Goal: Transaction & Acquisition: Purchase product/service

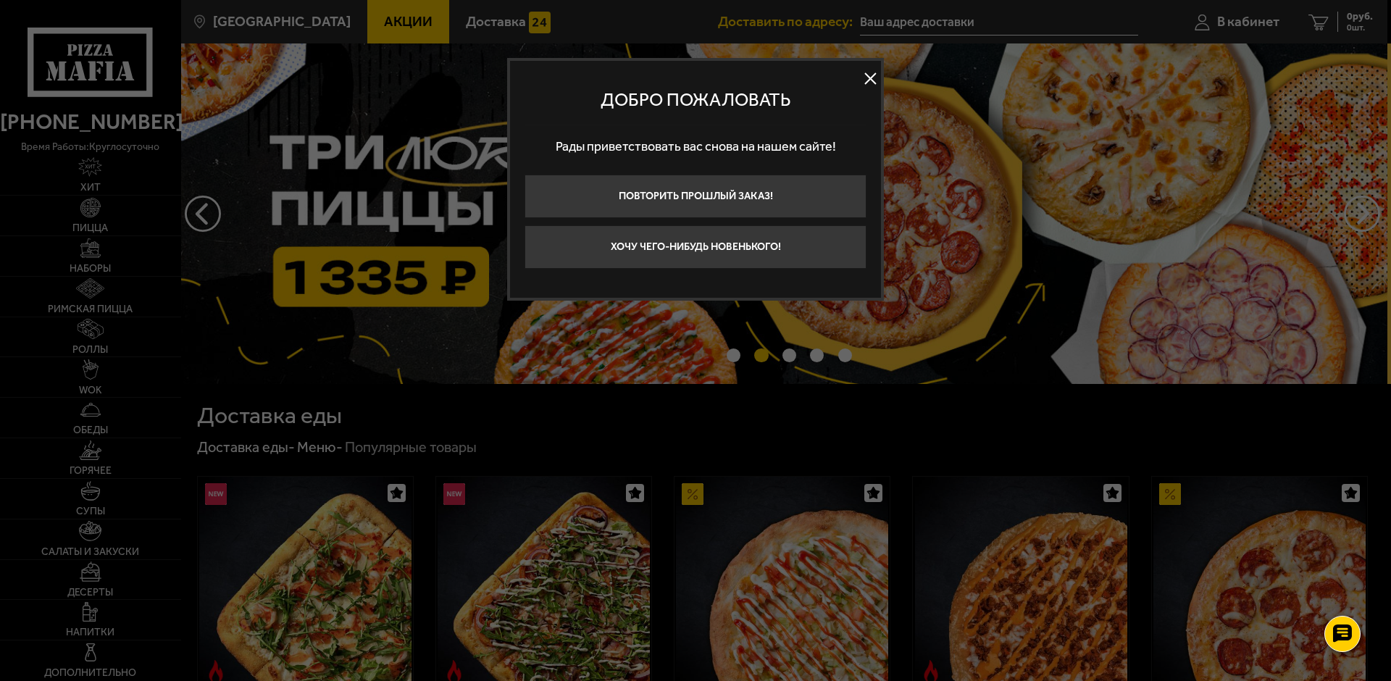
click at [867, 73] on button at bounding box center [870, 79] width 22 height 22
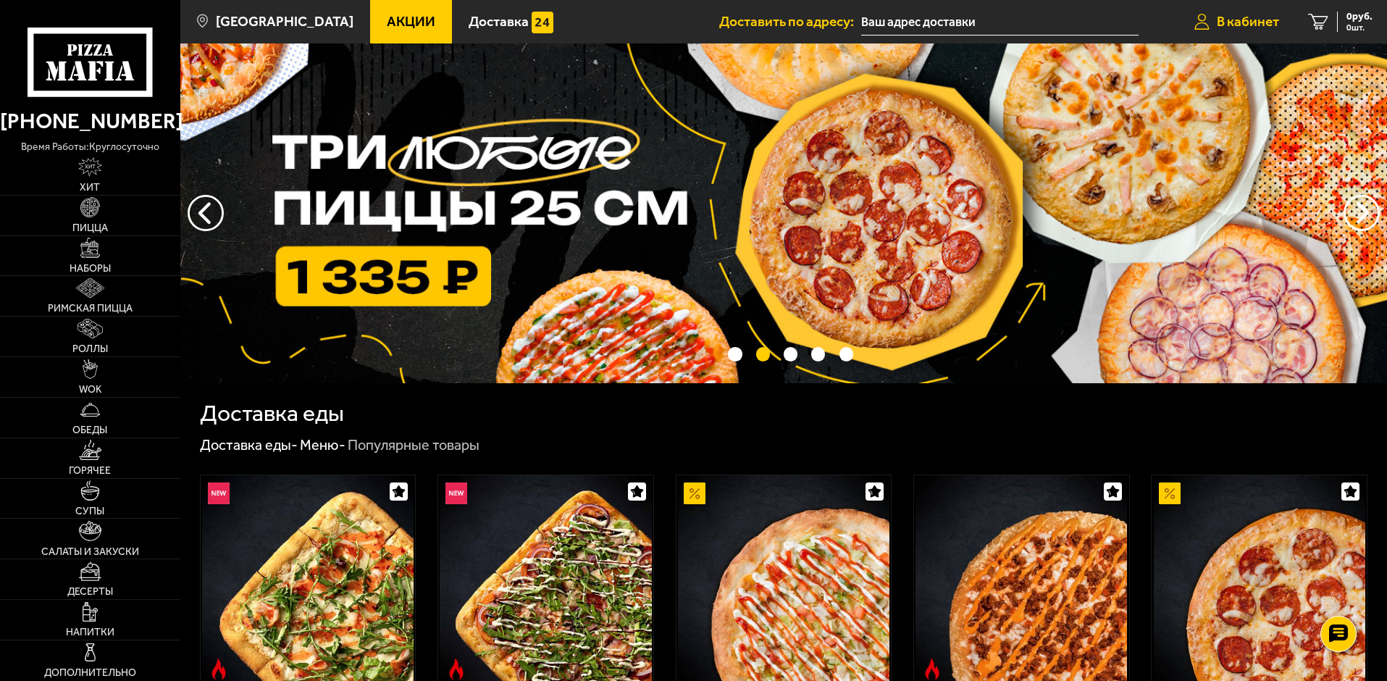
click at [1253, 18] on span "В кабинет" at bounding box center [1248, 21] width 62 height 14
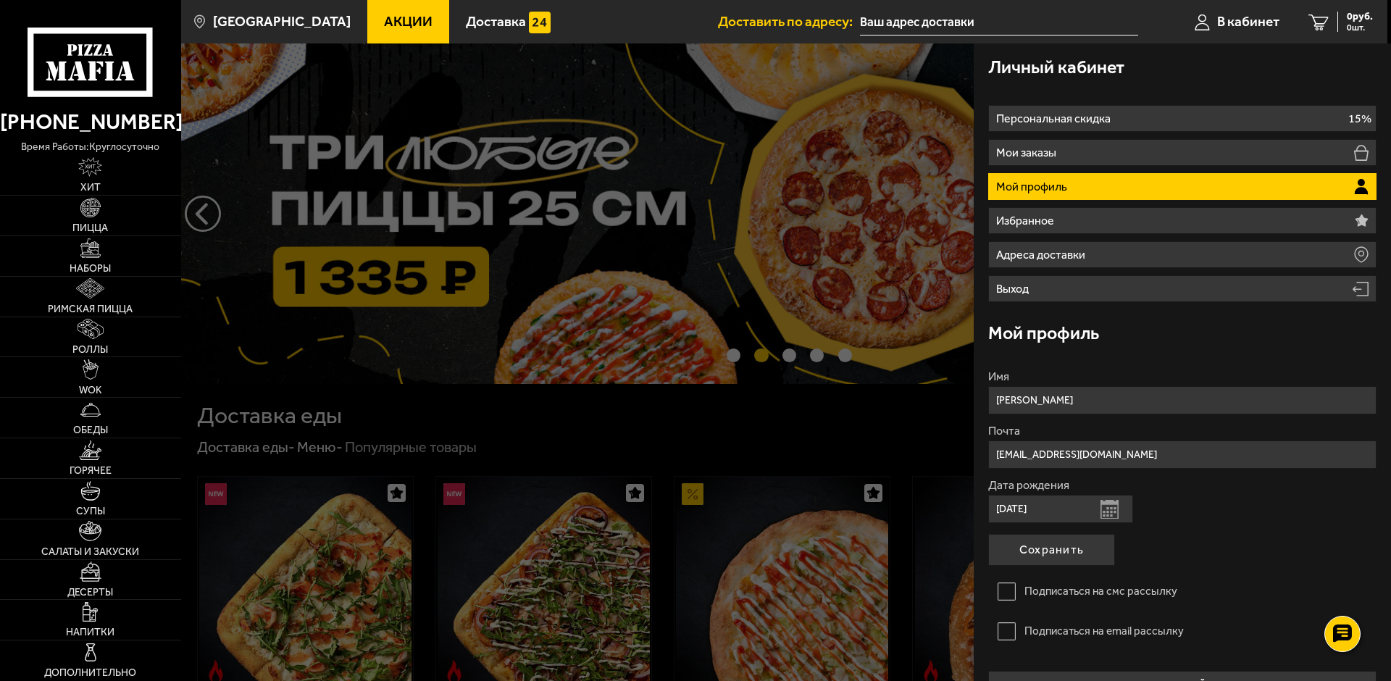
click at [1071, 185] on li "Мой профиль" at bounding box center [1182, 186] width 388 height 27
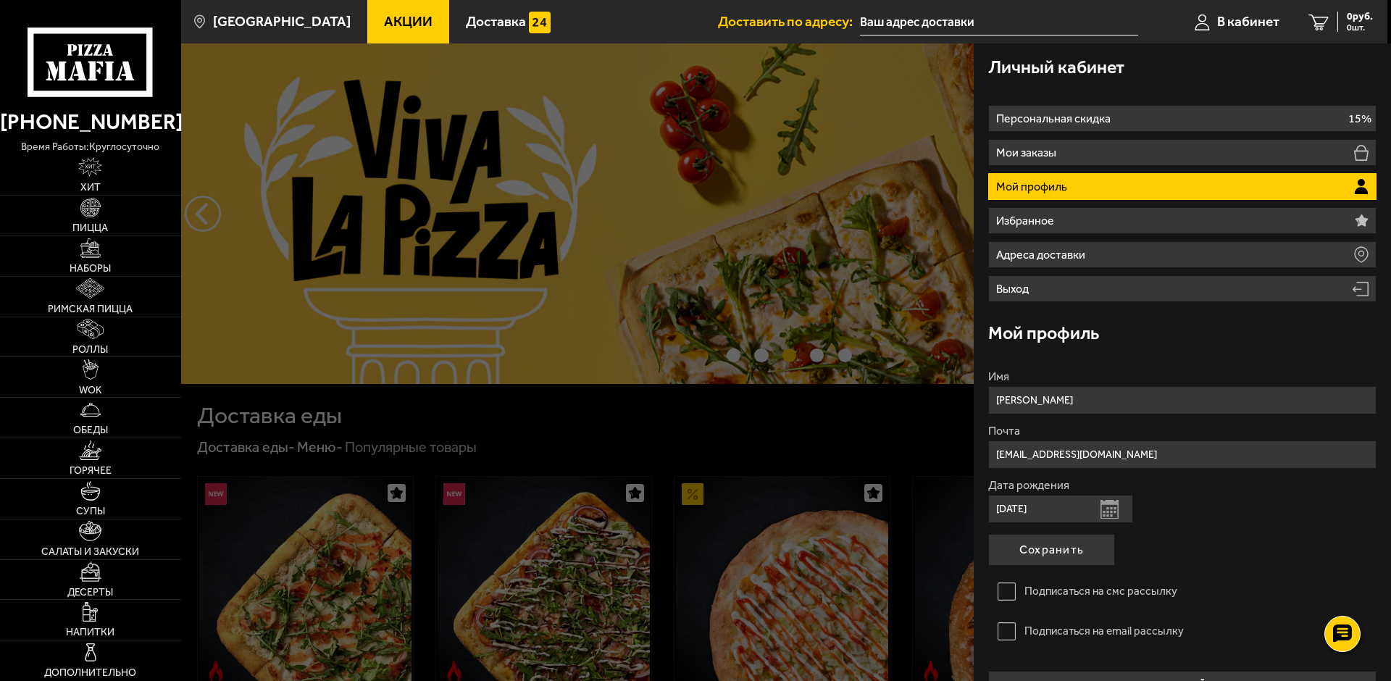
click at [1098, 196] on li "Мой профиль" at bounding box center [1182, 186] width 388 height 27
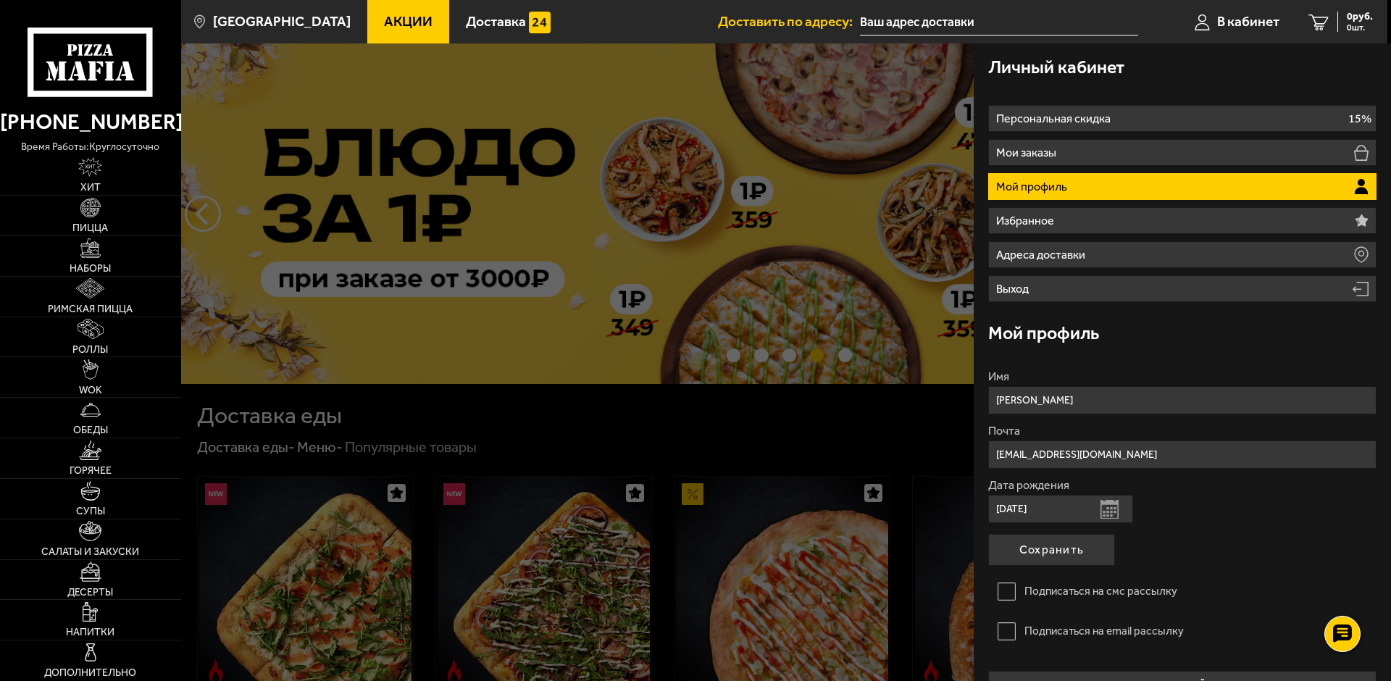
click at [1037, 178] on li "Мой профиль" at bounding box center [1182, 186] width 388 height 27
click at [647, 450] on div at bounding box center [876, 383] width 1391 height 681
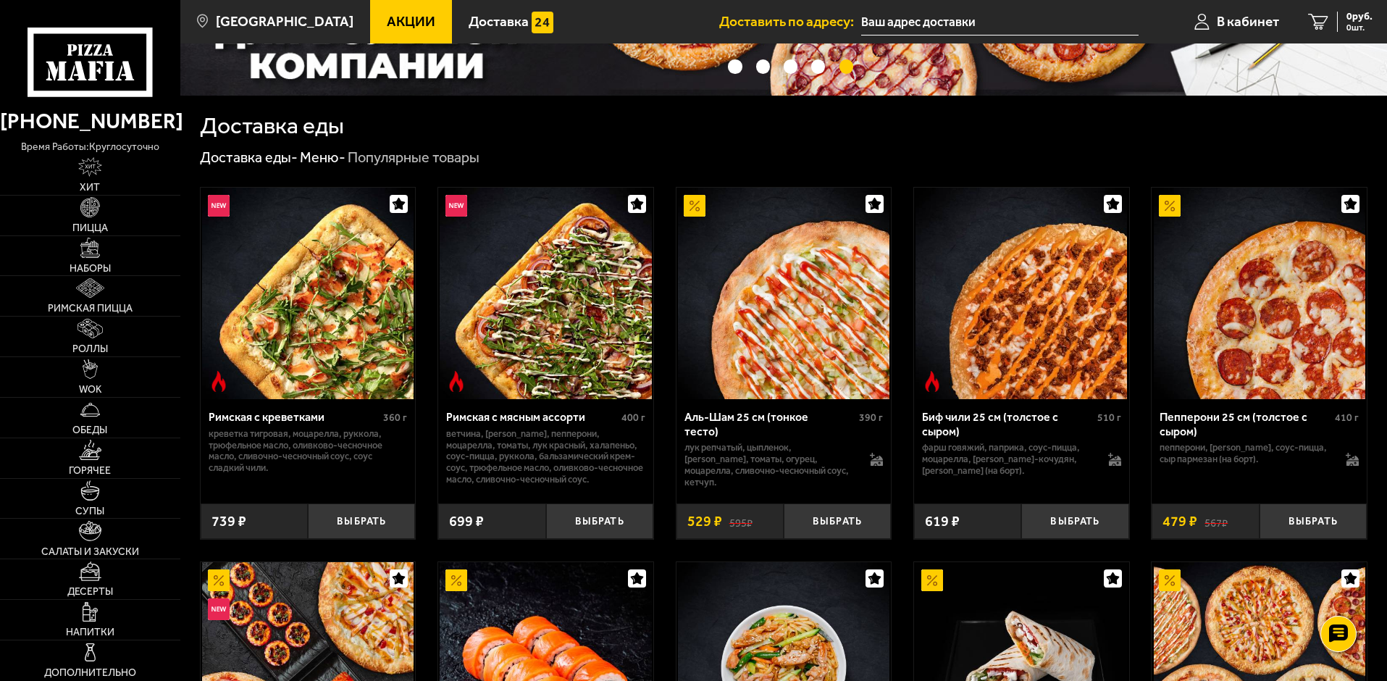
scroll to position [290, 0]
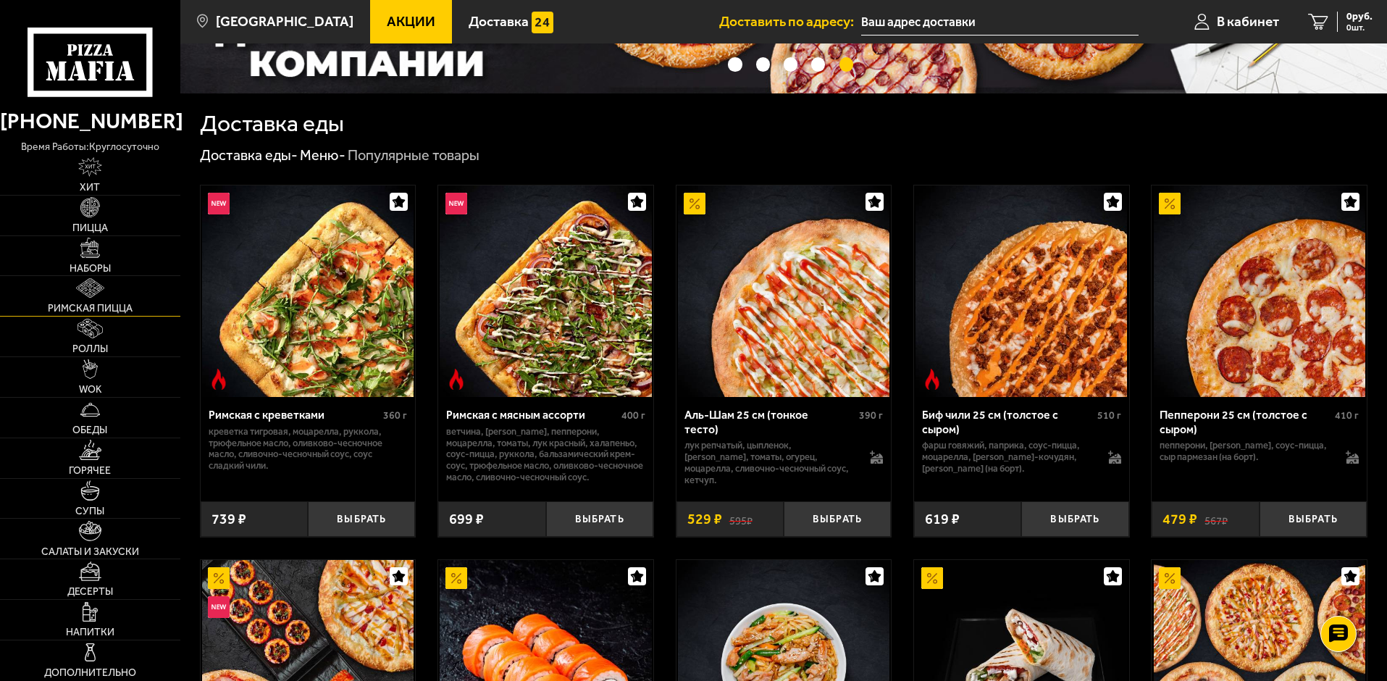
click at [89, 299] on link "Римская пицца" at bounding box center [90, 296] width 180 height 40
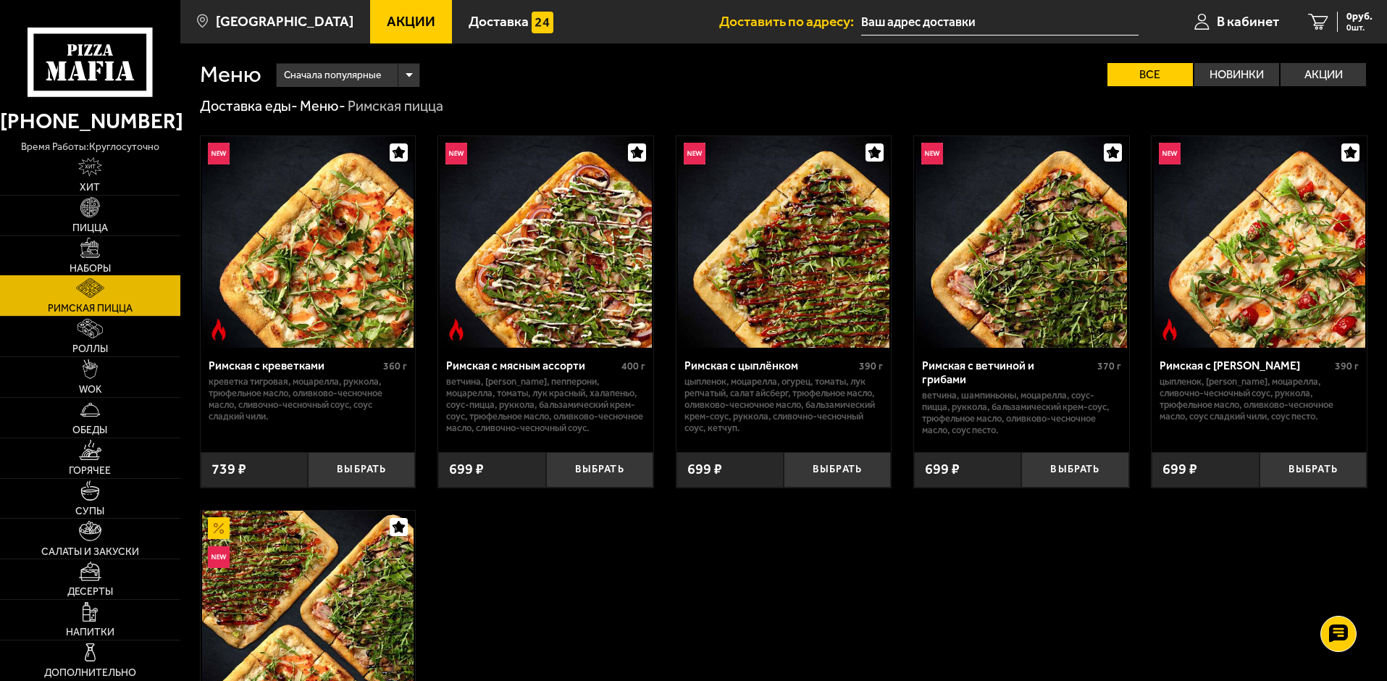
click at [90, 270] on span "Наборы" at bounding box center [90, 269] width 41 height 10
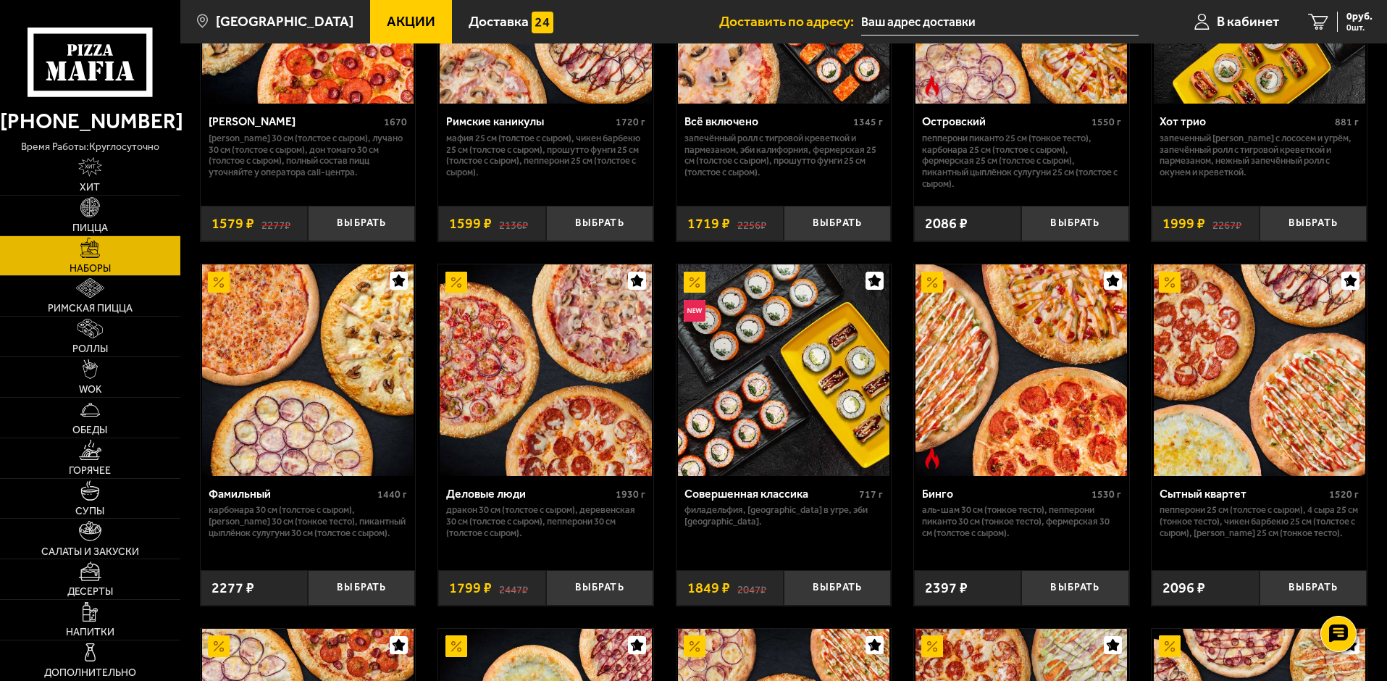
scroll to position [1522, 0]
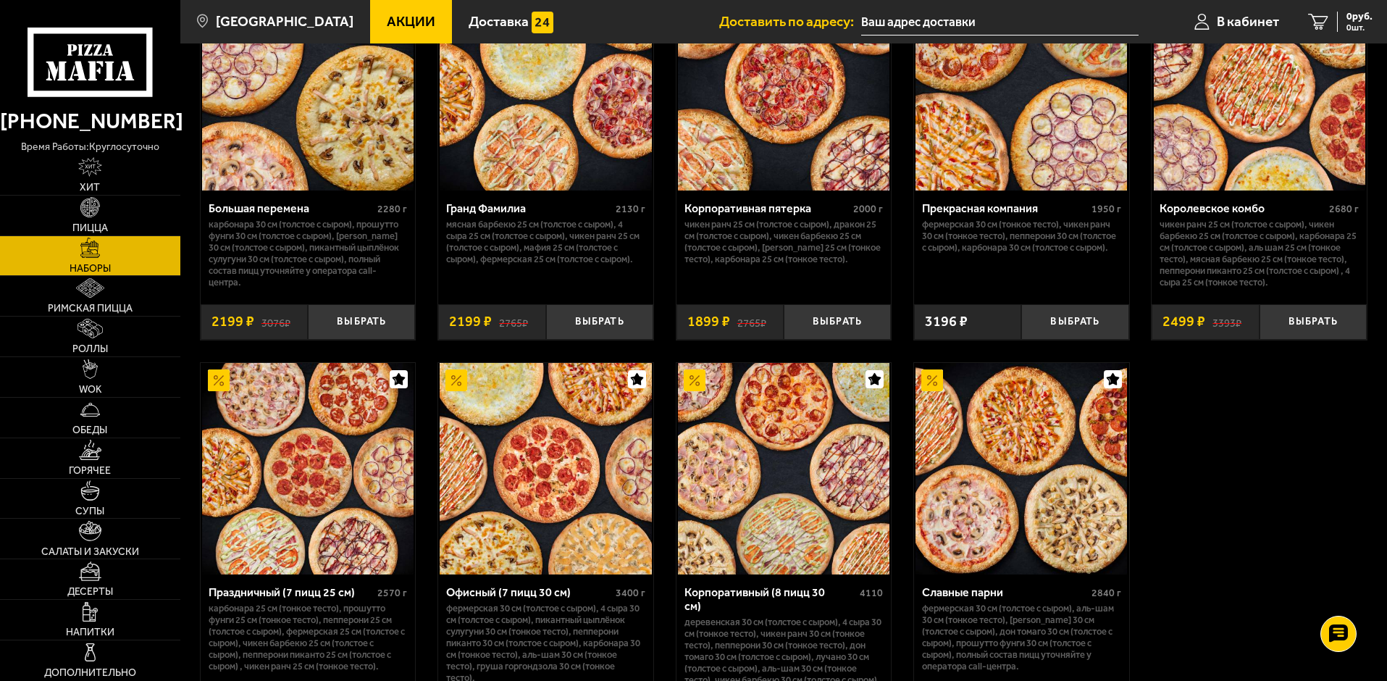
scroll to position [2101, 0]
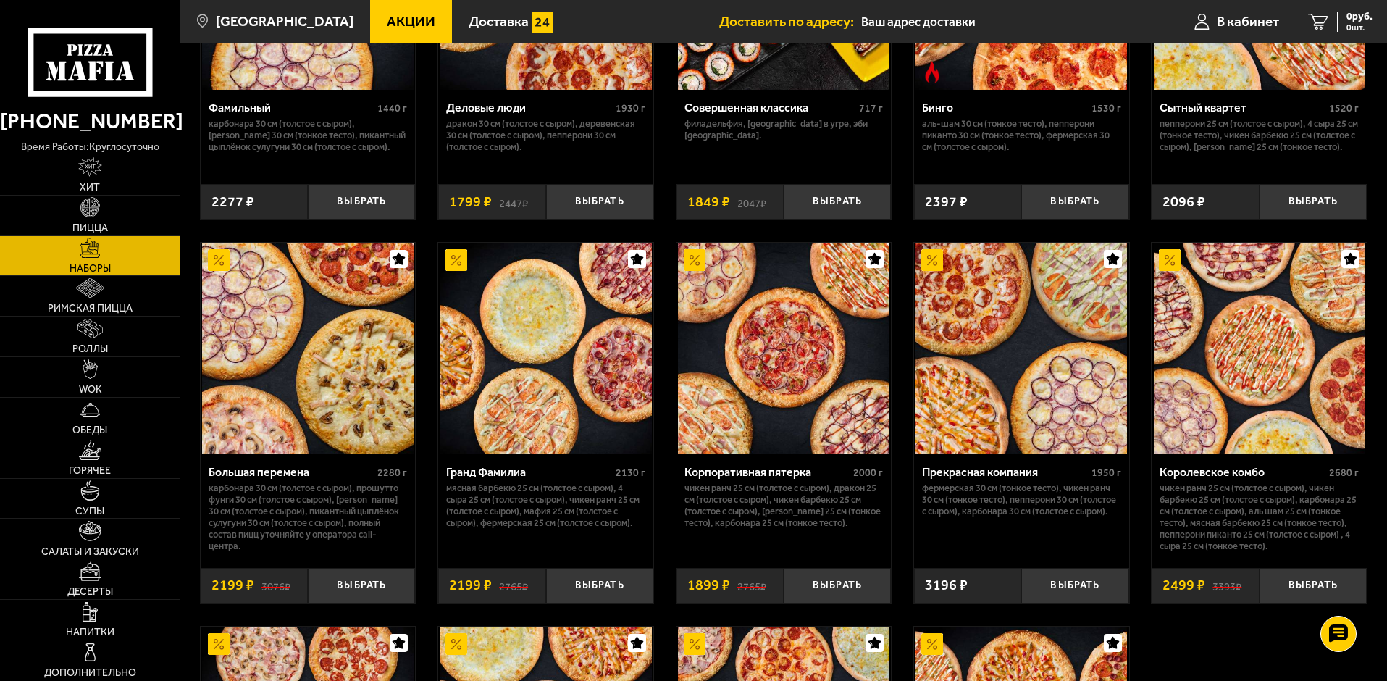
scroll to position [1666, 0]
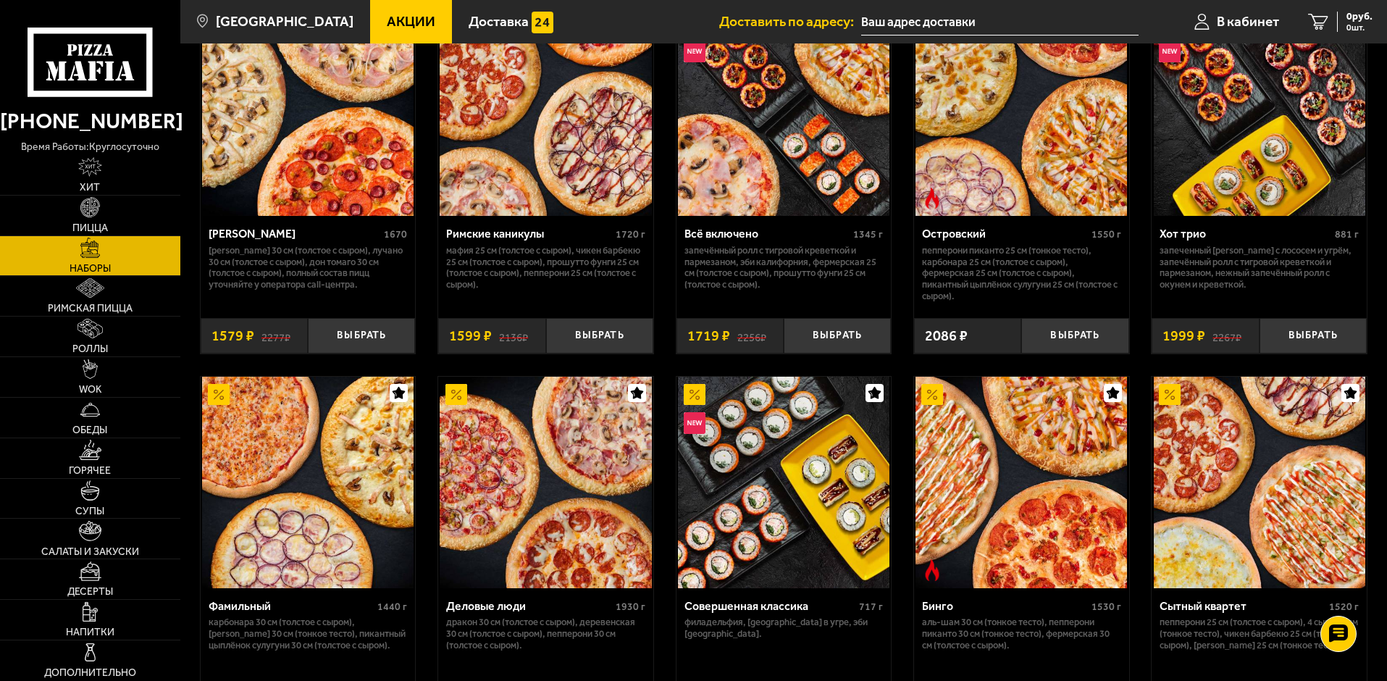
scroll to position [1159, 0]
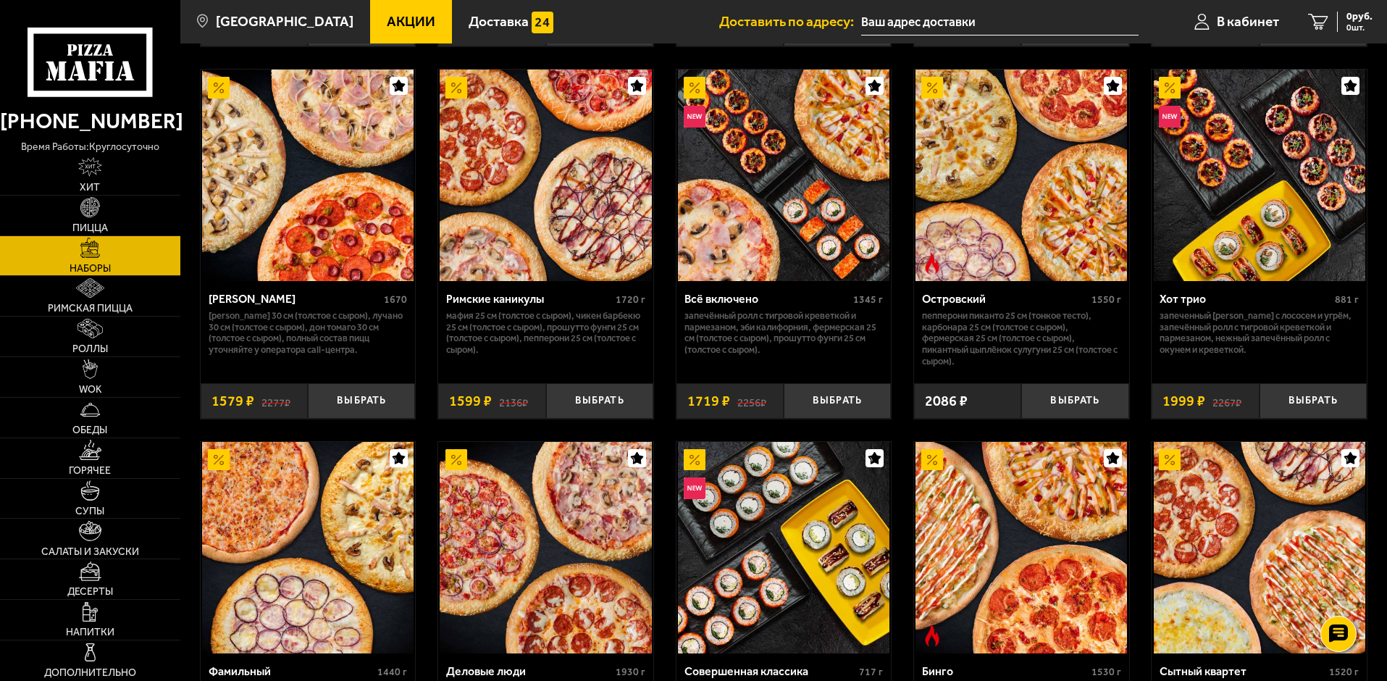
click at [666, 270] on div "Набор Пятёрка 1670 Фермерская 30 см (толстое с сыром), Чикен Барбекю 30 см (тол…" at bounding box center [783, 283] width 1207 height 2652
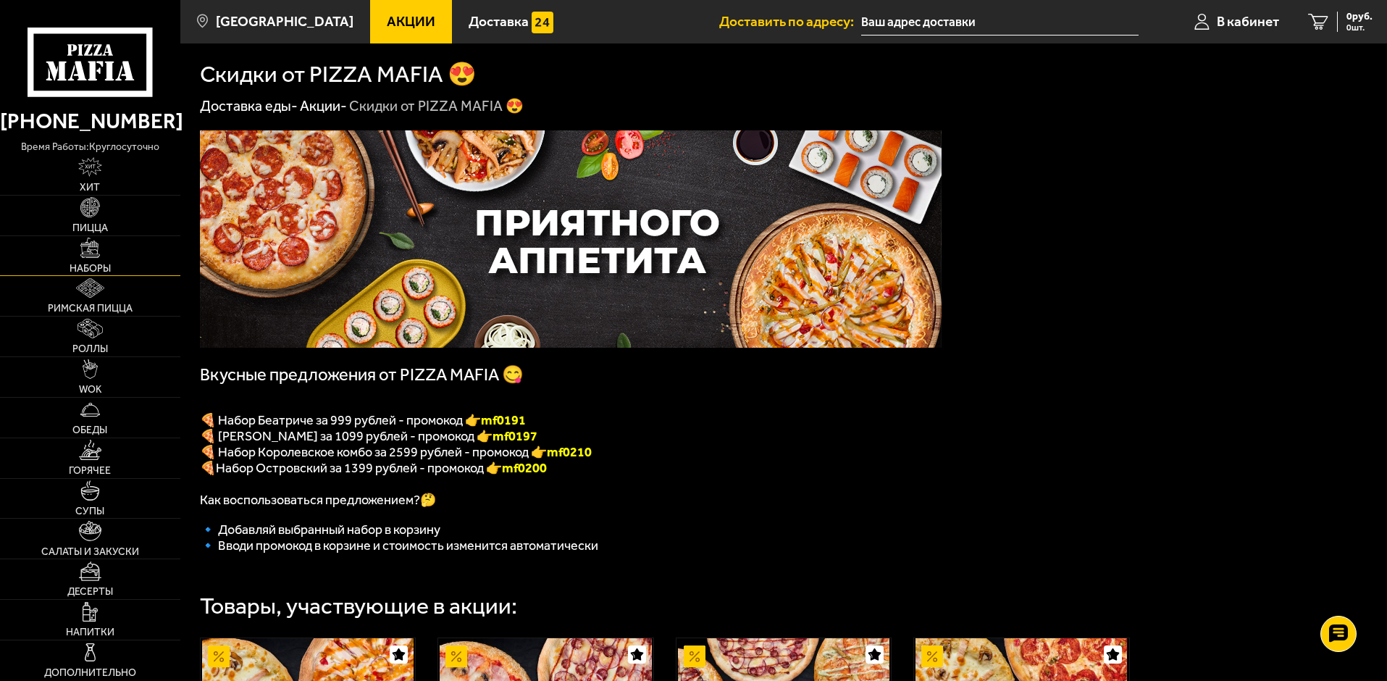
click at [95, 254] on img at bounding box center [90, 248] width 20 height 20
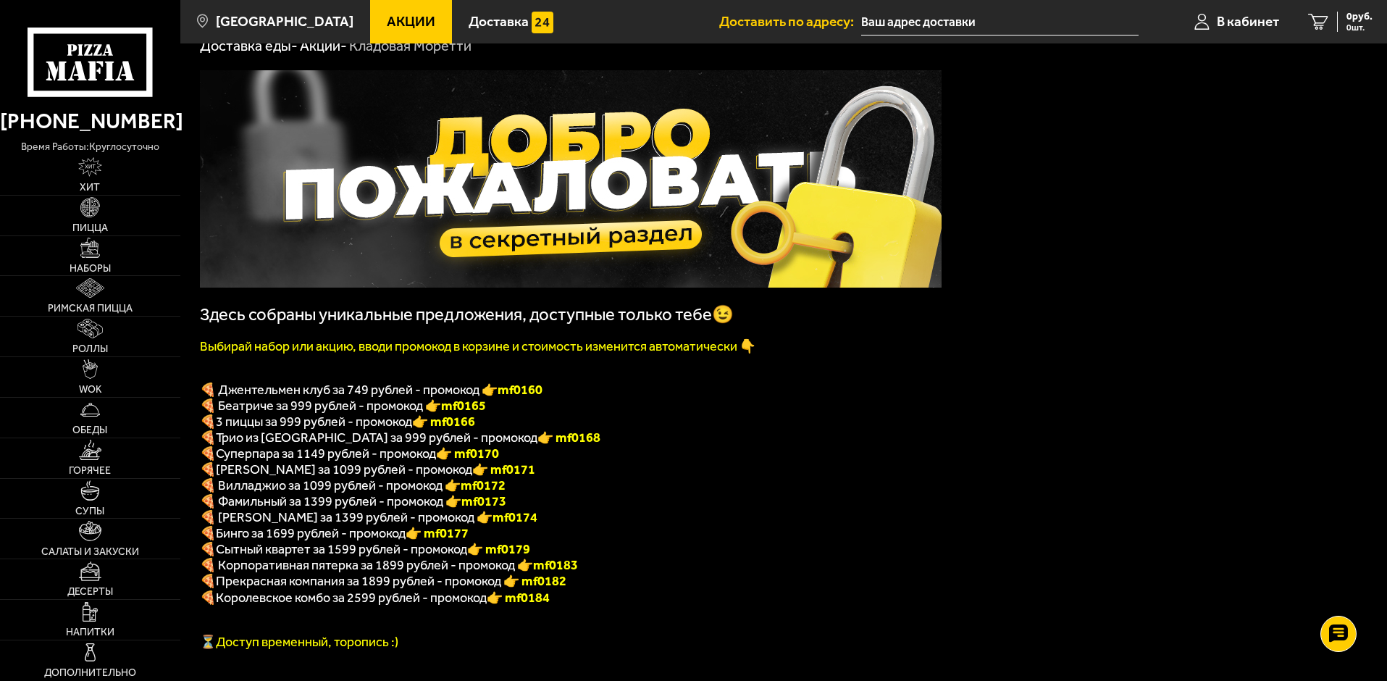
scroll to position [72, 0]
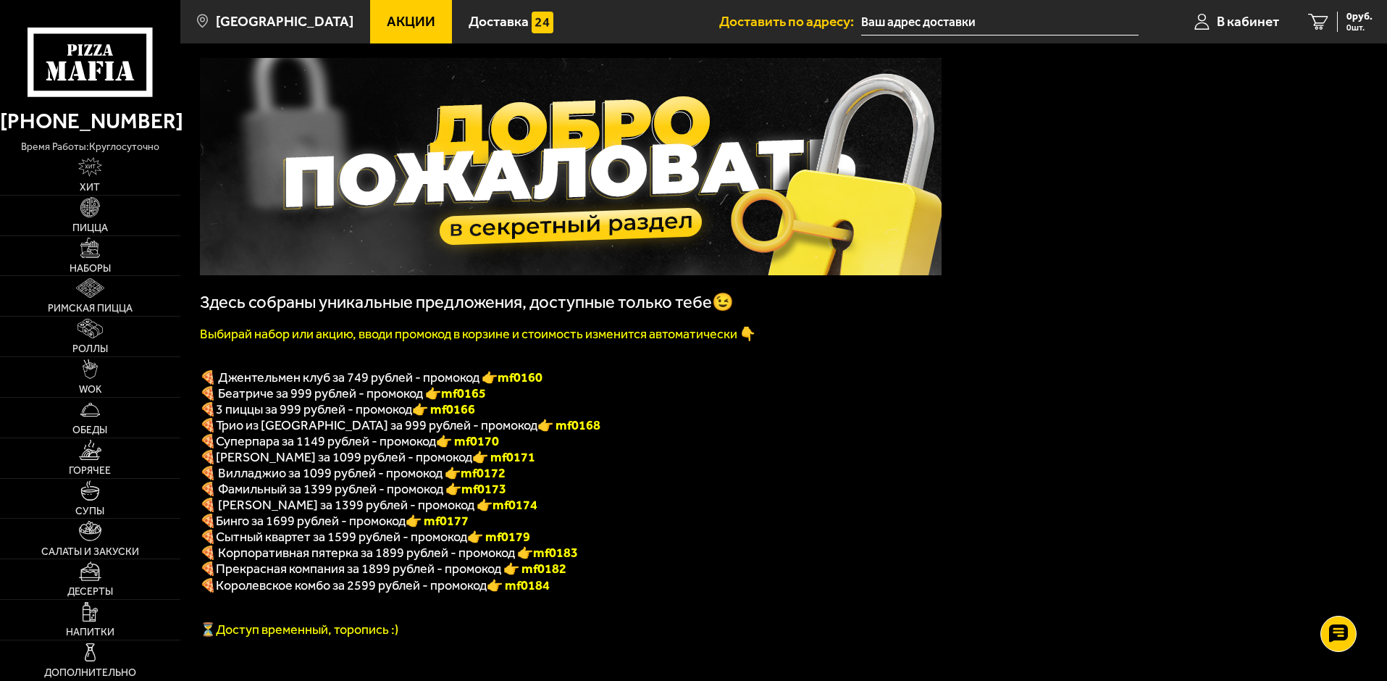
click at [762, 377] on p "🍕 Джентельмен клуб за 749 рублей - промокод 👉 mf0160" at bounding box center [571, 378] width 742 height 16
click at [572, 493] on p "🍕 Фамильный за 1399 рублей - промокод 👉 mf0173" at bounding box center [571, 489] width 742 height 16
drag, startPoint x: 482, startPoint y: 417, endPoint x: 440, endPoint y: 417, distance: 42.0
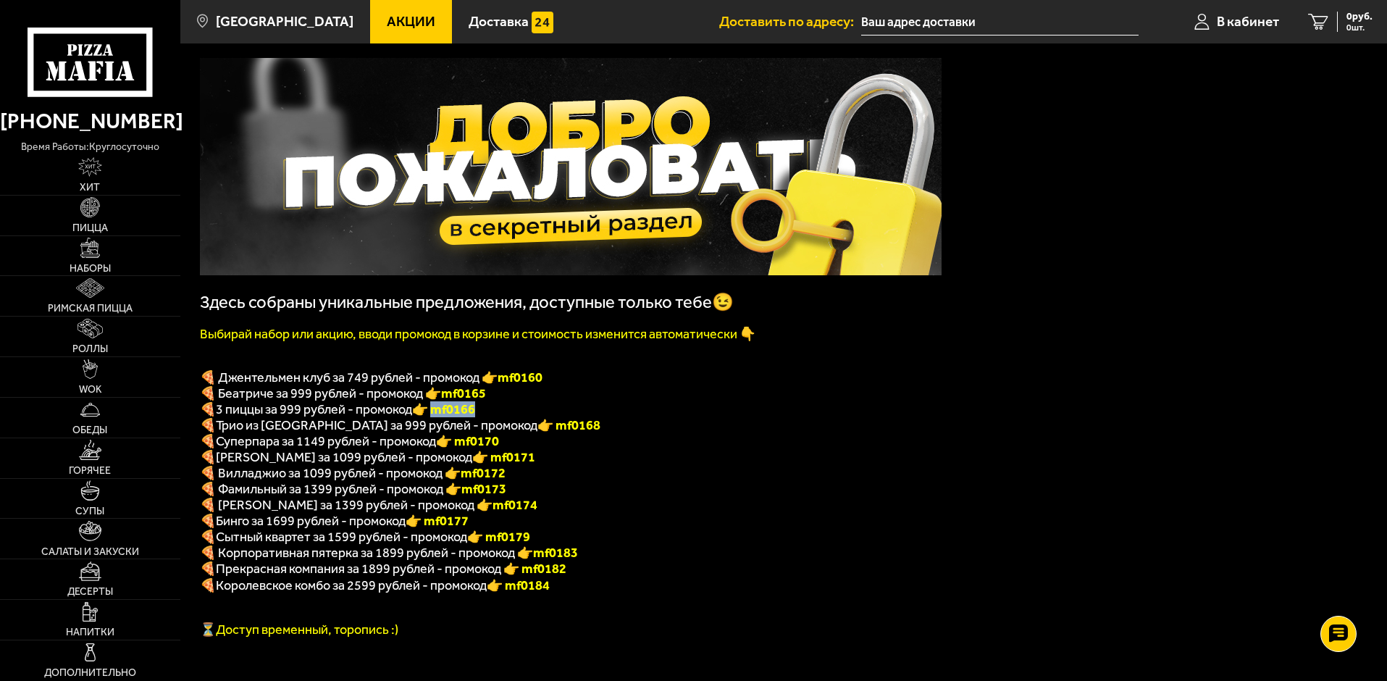
click at [440, 417] on font "👉 mf0166" at bounding box center [443, 409] width 63 height 16
copy font "f0166"
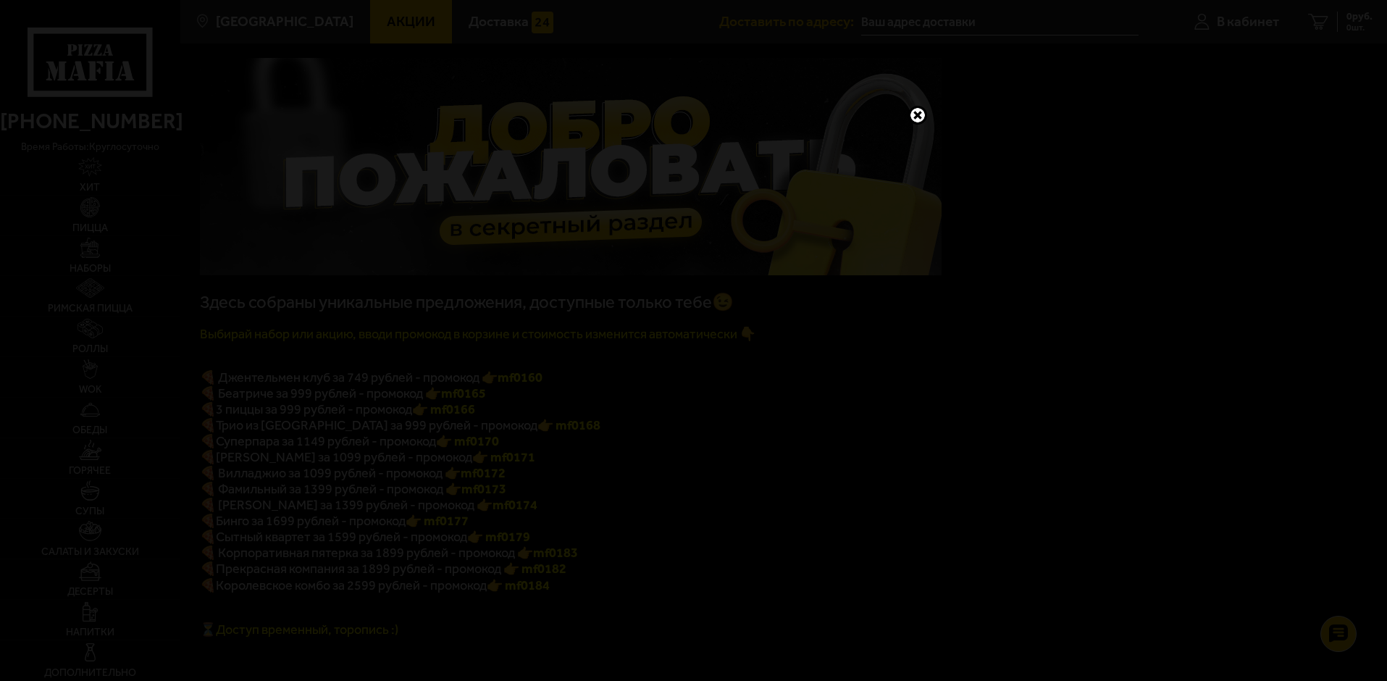
click at [919, 114] on link at bounding box center [918, 115] width 19 height 19
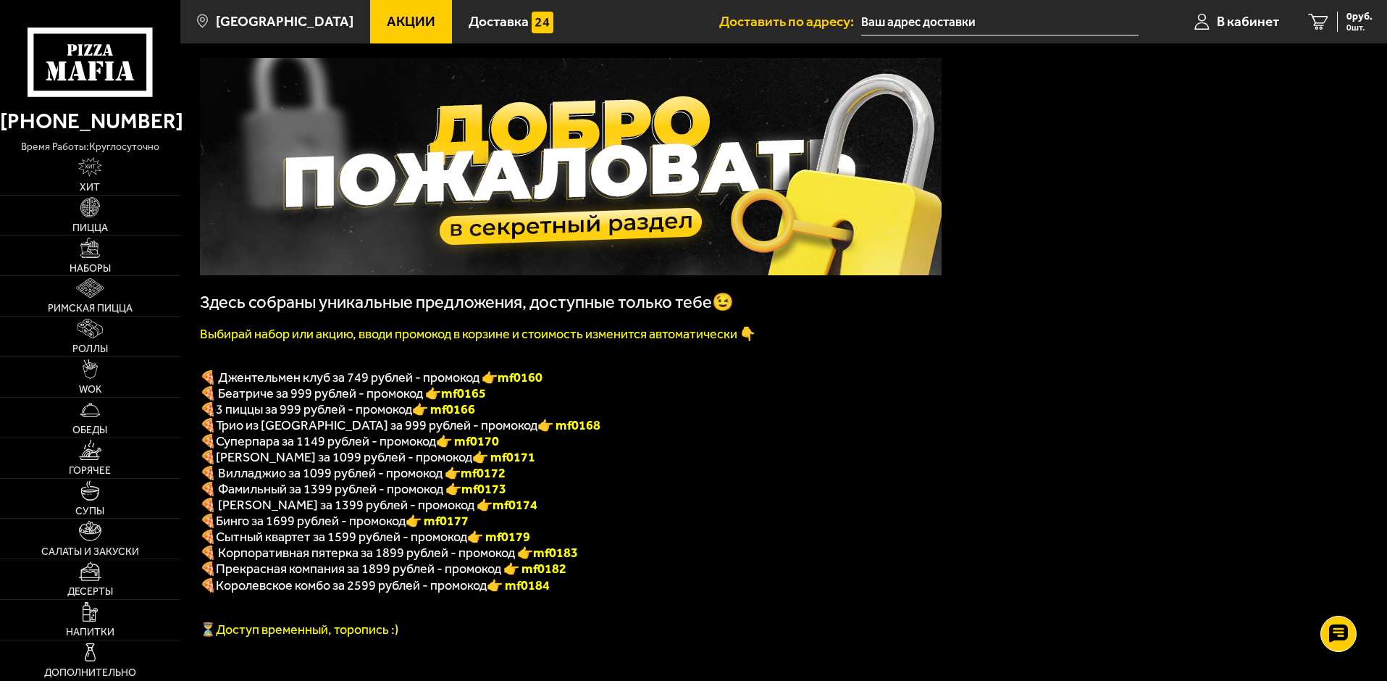
click at [607, 401] on p "🍕 Беатриче за 999 рублей - промокод 👉 mf0165" at bounding box center [571, 393] width 742 height 16
click at [728, 497] on p "🍕 Фамильный за 1399 рублей - промокод 👉 mf0173" at bounding box center [571, 489] width 742 height 16
click at [498, 461] on p "🍕 ДаВинчи за 1099 рублей - промокод 👉 mf0171" at bounding box center [571, 457] width 742 height 16
drag, startPoint x: 219, startPoint y: 417, endPoint x: 517, endPoint y: 408, distance: 298.6
click at [517, 408] on div "Здесь собраны уникальные предложения, доступные только тебе😉 Выбирай набор или …" at bounding box center [571, 348] width 742 height 580
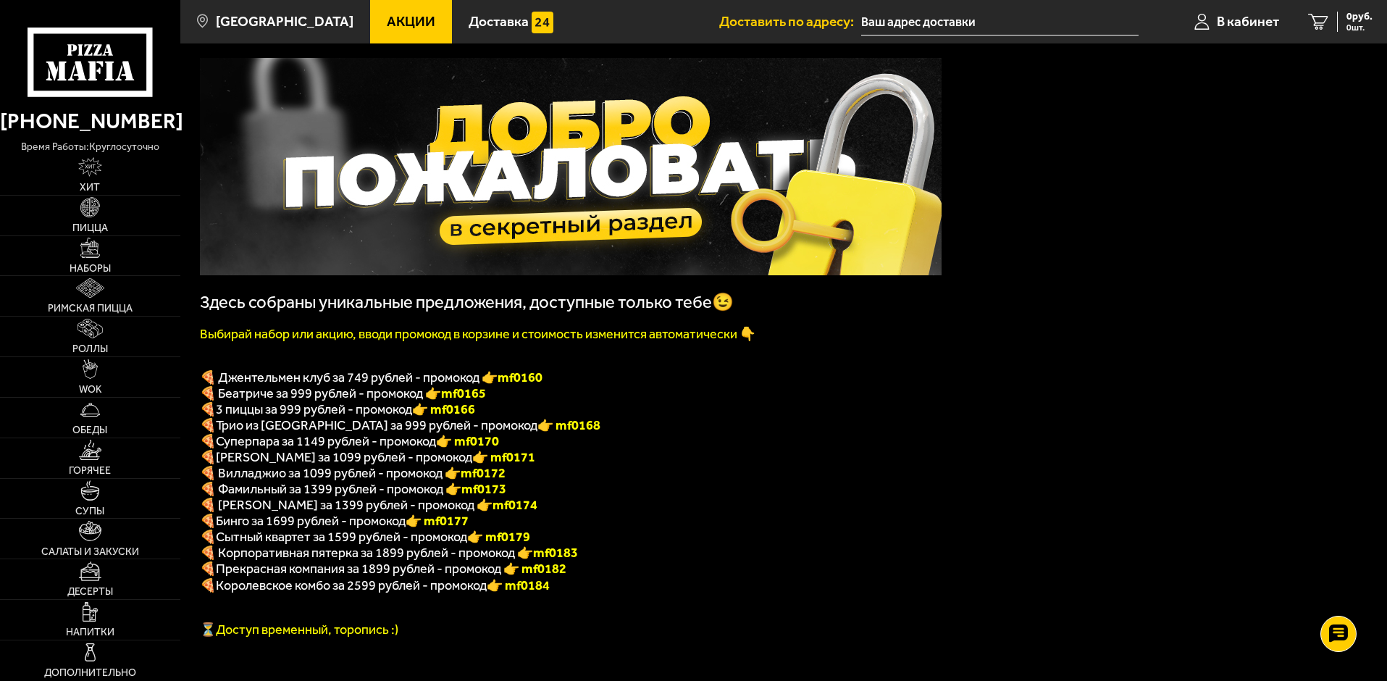
drag, startPoint x: 538, startPoint y: 419, endPoint x: 529, endPoint y: 419, distance: 9.4
click at [538, 417] on p "🍕 3 пиццы за 999 рублей - промокод 👉 mf0166" at bounding box center [571, 409] width 742 height 16
drag, startPoint x: 475, startPoint y: 414, endPoint x: 312, endPoint y: 420, distance: 163.1
click at [312, 417] on p "🍕 3 пиццы за 999 рублей - промокод 👉 mf0166" at bounding box center [571, 409] width 742 height 16
click at [525, 417] on p "🍕 3 пиццы за 999 рублей - промокод 👉 mf0166" at bounding box center [571, 409] width 742 height 16
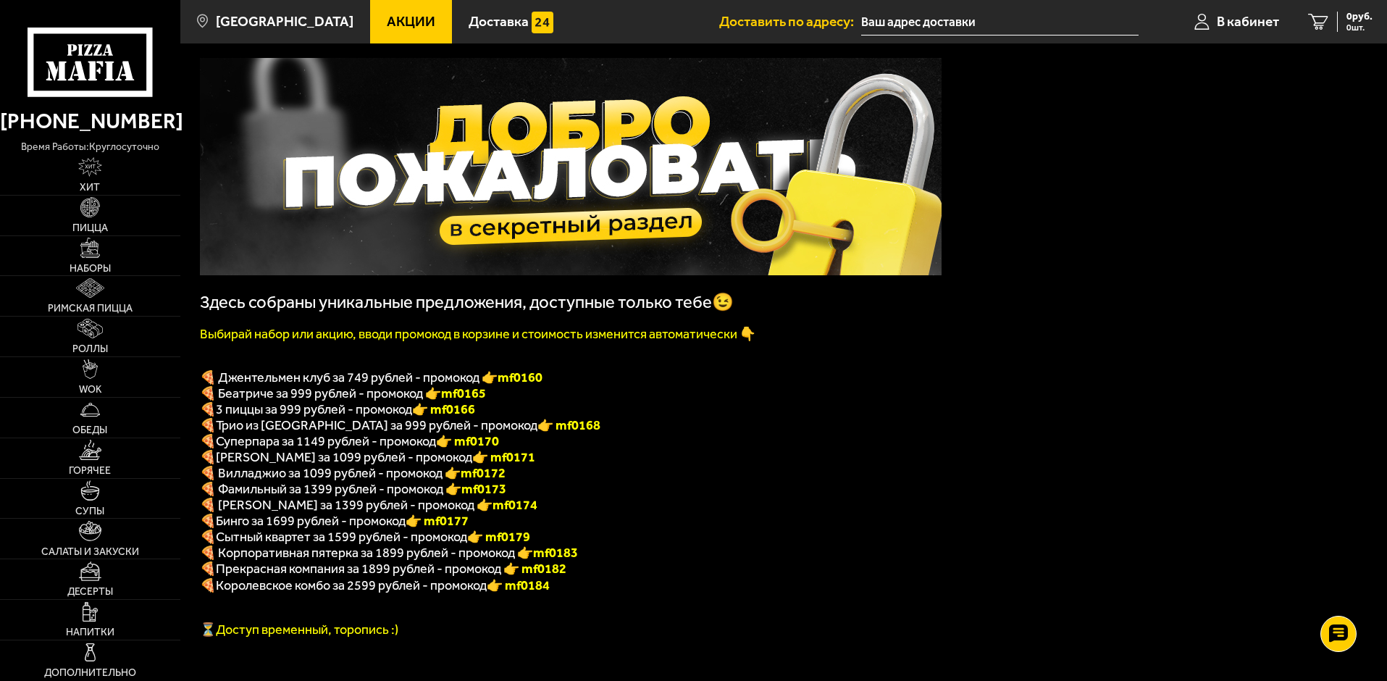
drag, startPoint x: 506, startPoint y: 435, endPoint x: 462, endPoint y: 435, distance: 44.9
click at [462, 433] on p "🍕 Трио из Рио за 999 рублей - промокод 👉 mf0168" at bounding box center [571, 425] width 742 height 16
copy font "f0168"
click at [326, 433] on span "Трио из Рио за 999 рублей - промокод" at bounding box center [377, 425] width 322 height 16
click at [538, 427] on font "👉 mf0168" at bounding box center [569, 425] width 63 height 16
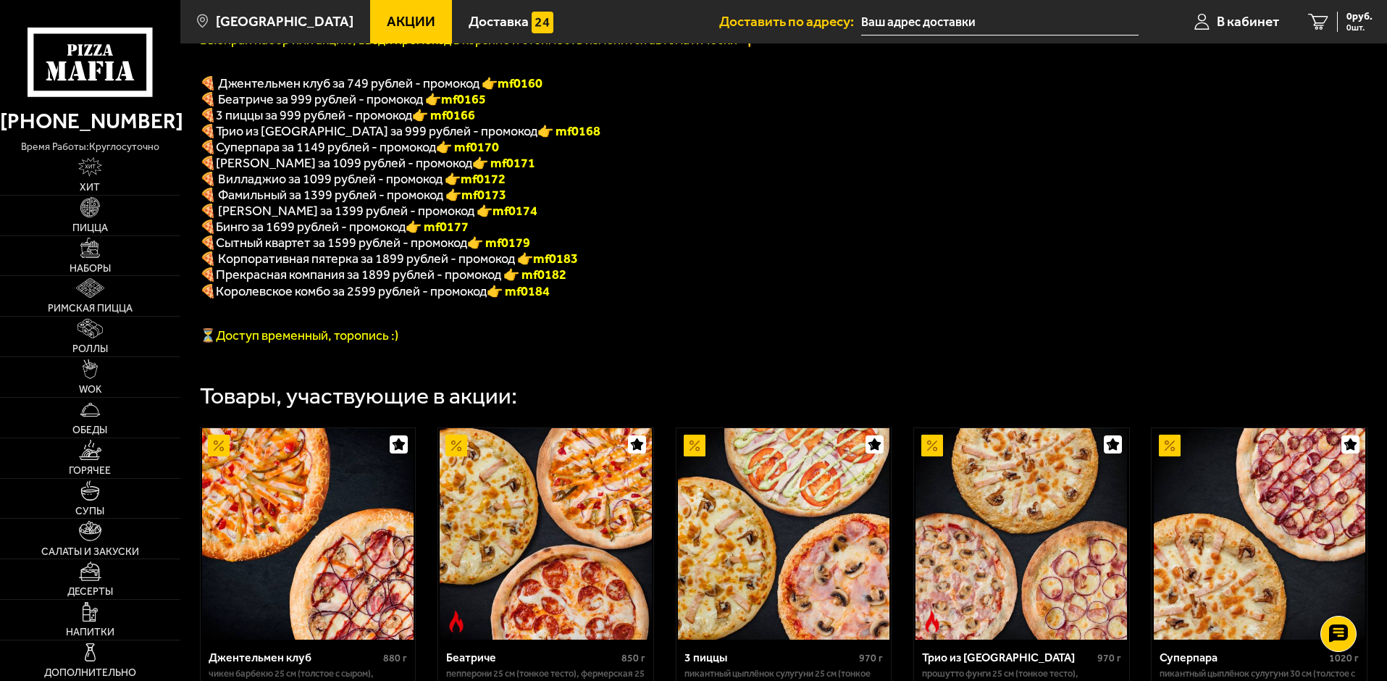
scroll to position [362, 0]
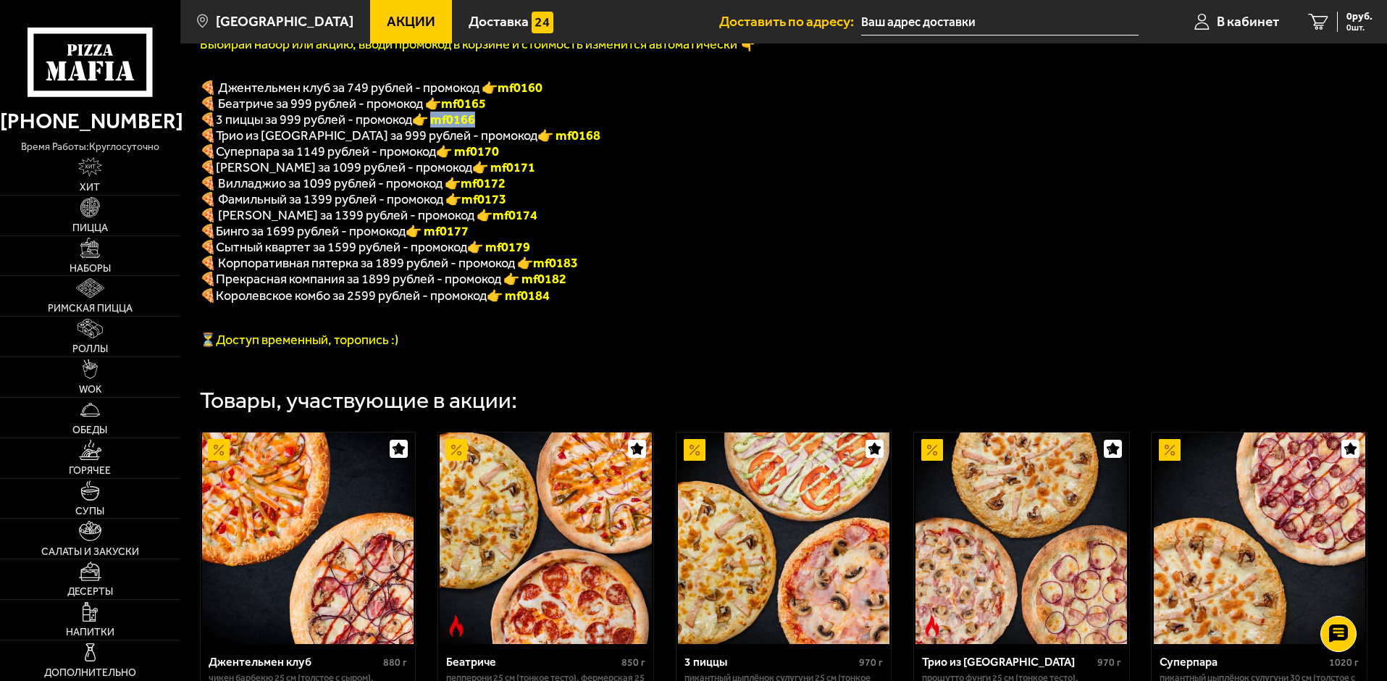
drag, startPoint x: 438, startPoint y: 132, endPoint x: 490, endPoint y: 133, distance: 52.2
click at [490, 128] on p "🍕 3 пиццы за 999 рублей - промокод 👉 mf0166" at bounding box center [571, 120] width 742 height 16
copy font "f0166"
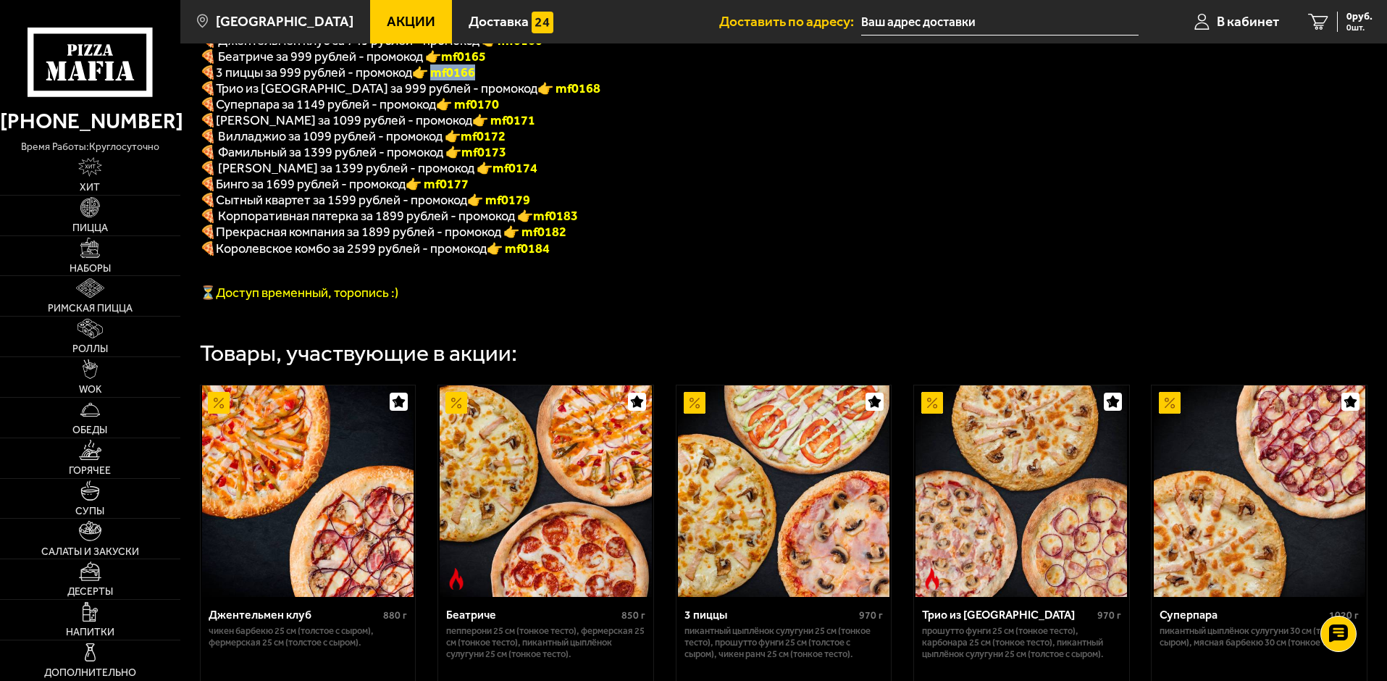
scroll to position [725, 0]
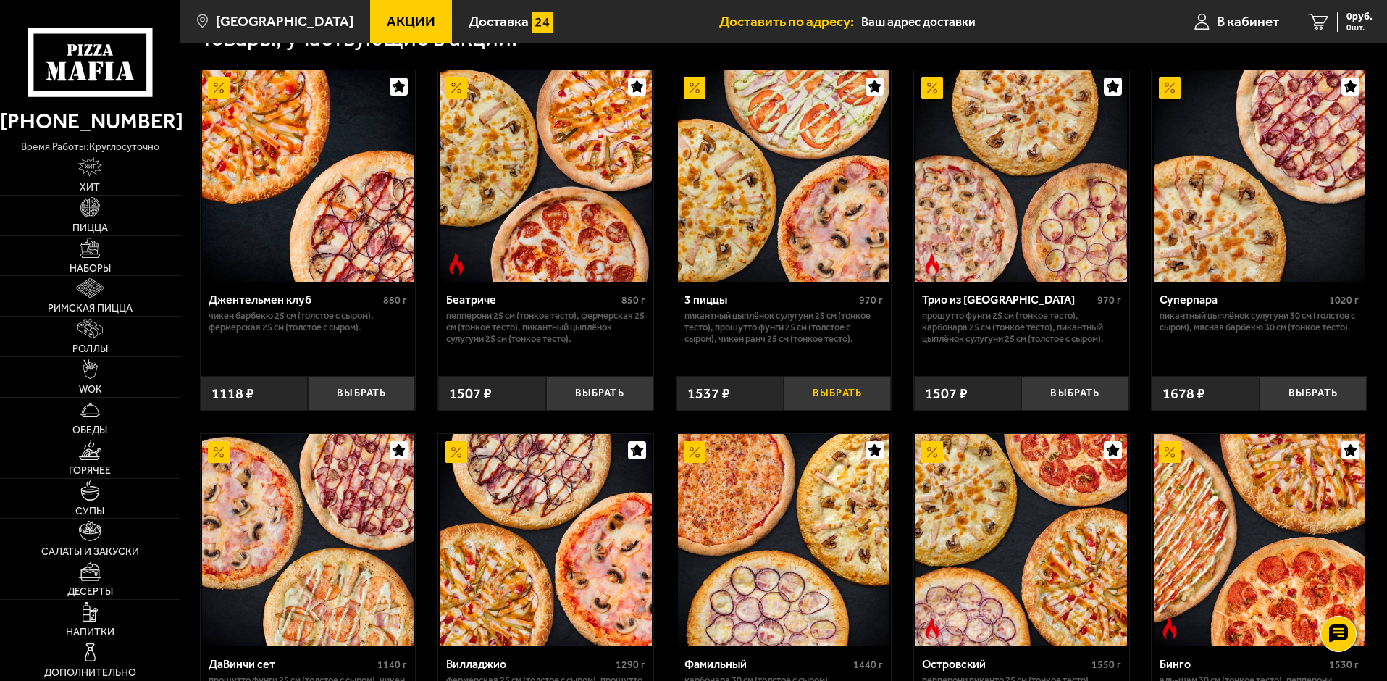
click at [839, 412] on button "Выбрать" at bounding box center [837, 394] width 107 height 36
click at [1355, 23] on span "1 шт." at bounding box center [1351, 27] width 43 height 9
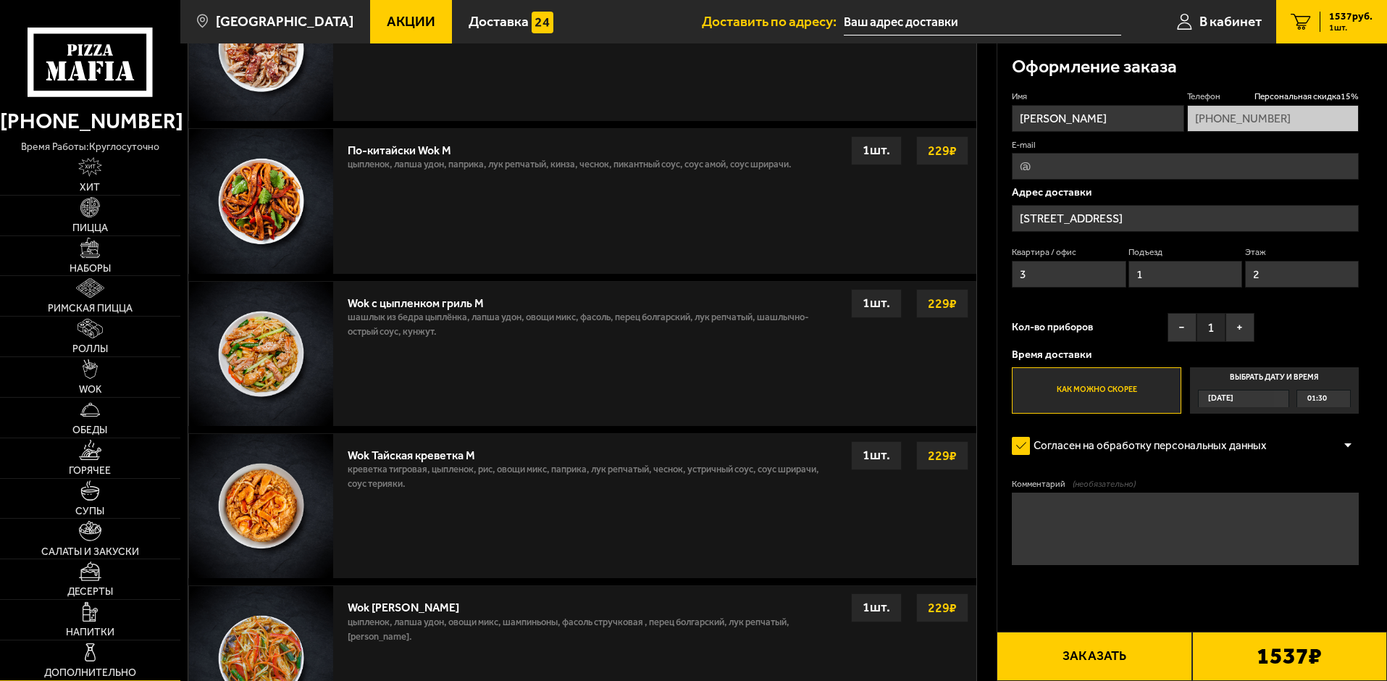
scroll to position [1159, 0]
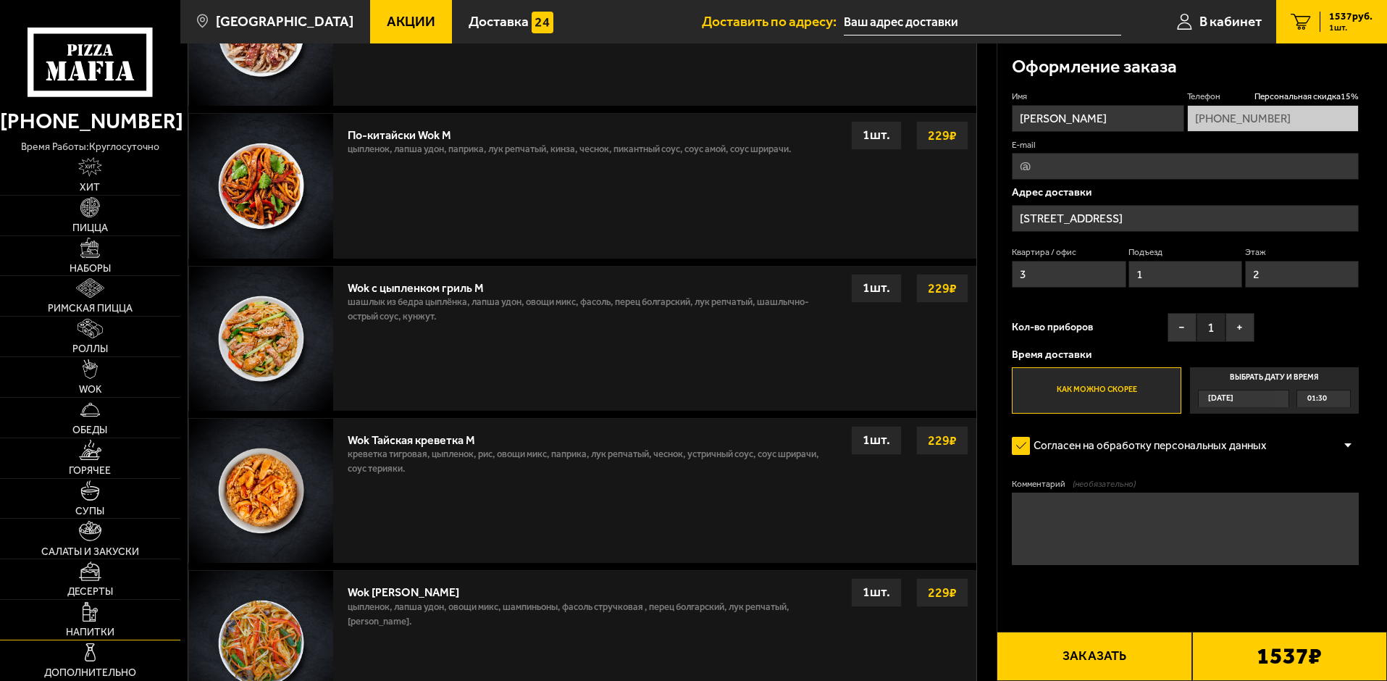
click at [96, 634] on span "Напитки" at bounding box center [90, 632] width 49 height 10
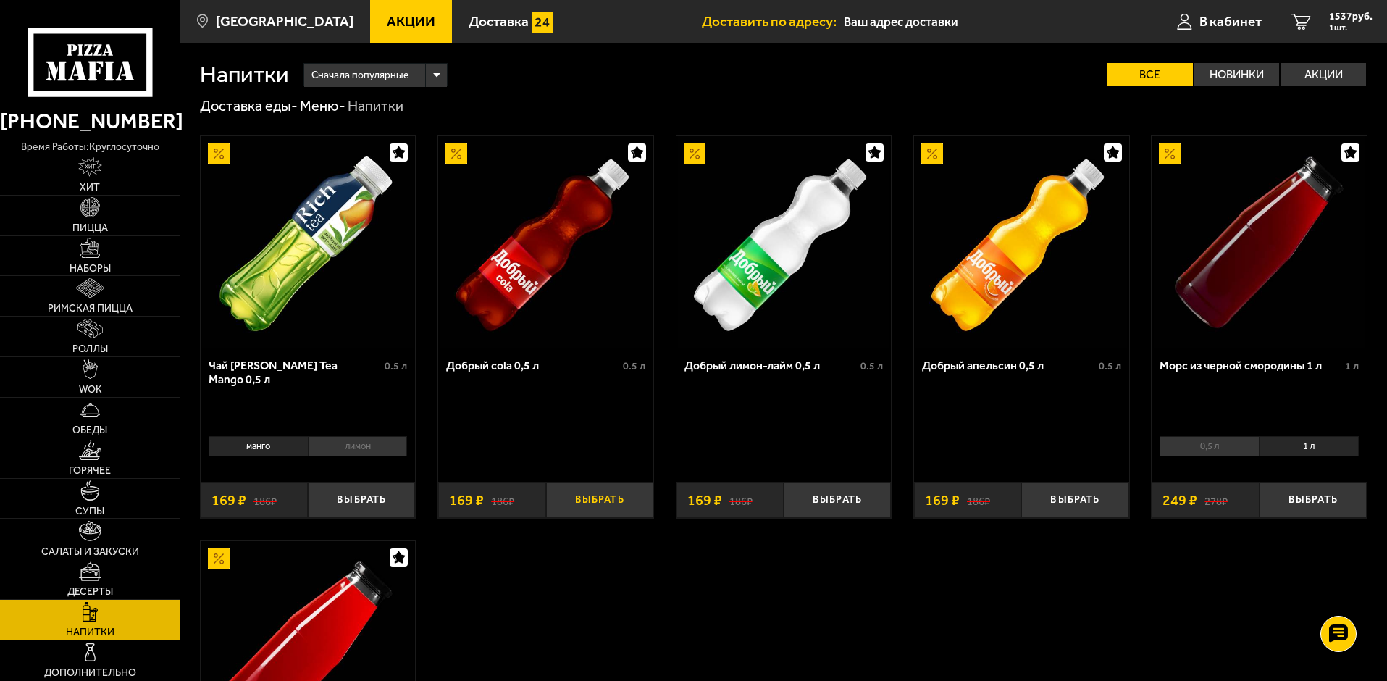
click at [586, 506] on button "Выбрать" at bounding box center [599, 501] width 107 height 36
click at [1343, 25] on span "2 шт." at bounding box center [1351, 27] width 43 height 9
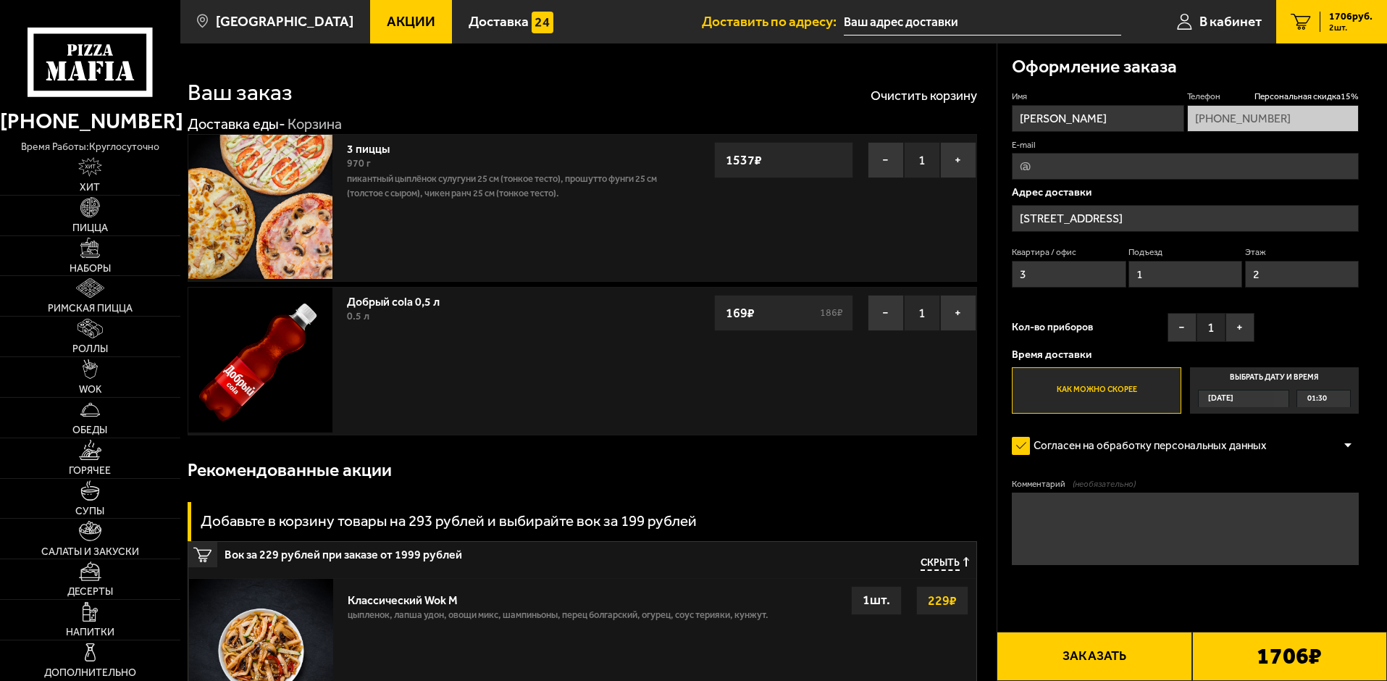
click at [1110, 662] on button "Заказать" at bounding box center [1094, 656] width 195 height 49
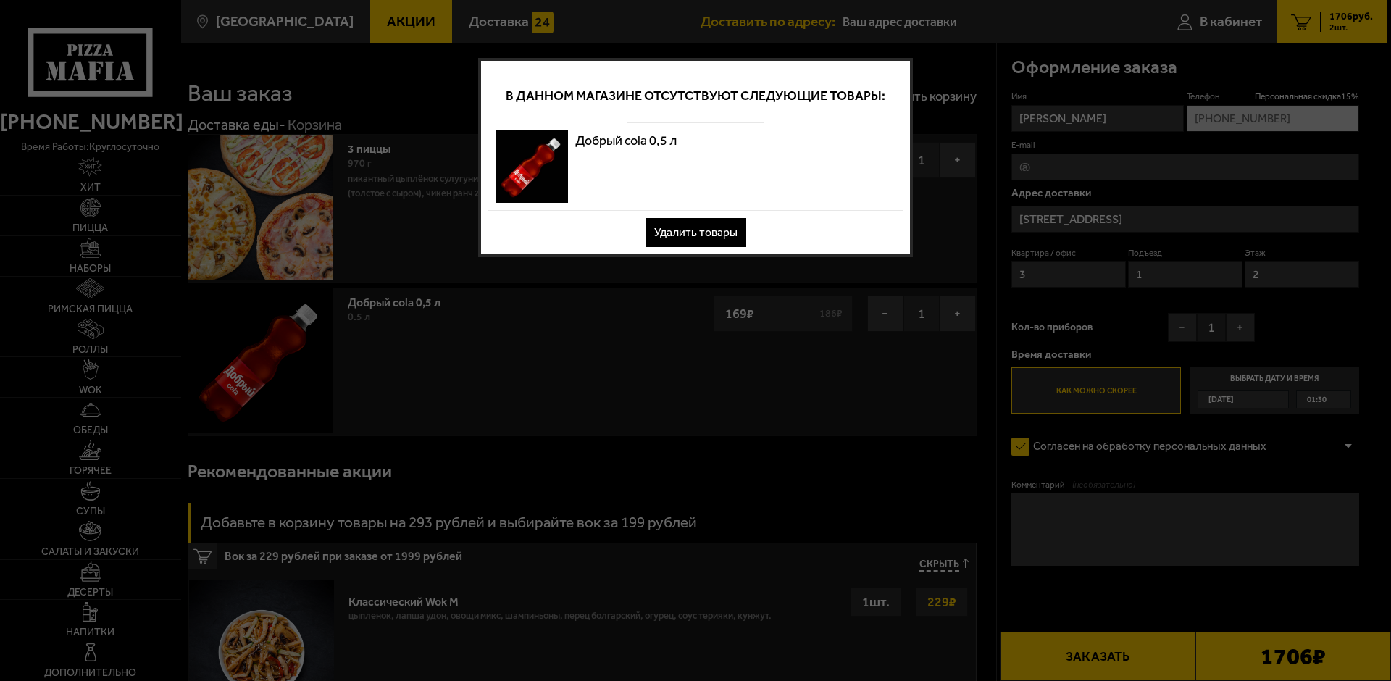
click at [713, 227] on button "Удалить товары" at bounding box center [696, 232] width 101 height 29
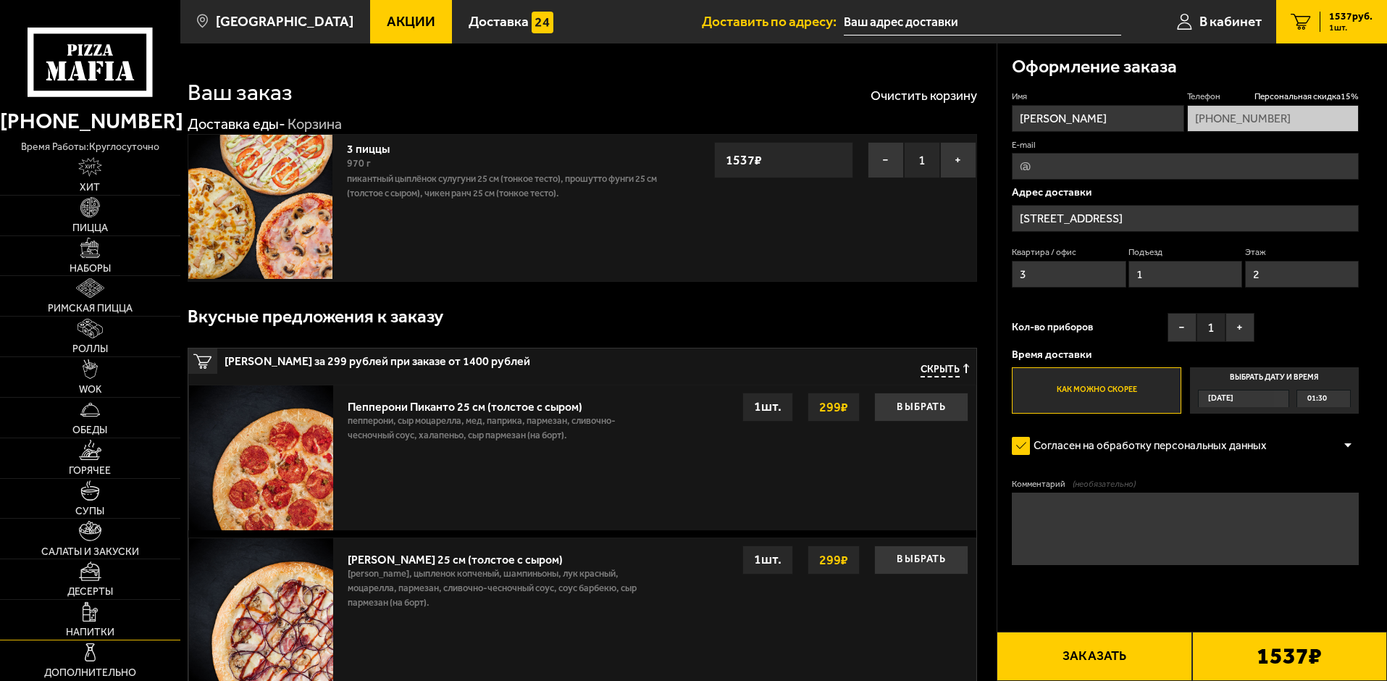
click at [101, 614] on link "Напитки" at bounding box center [90, 620] width 180 height 40
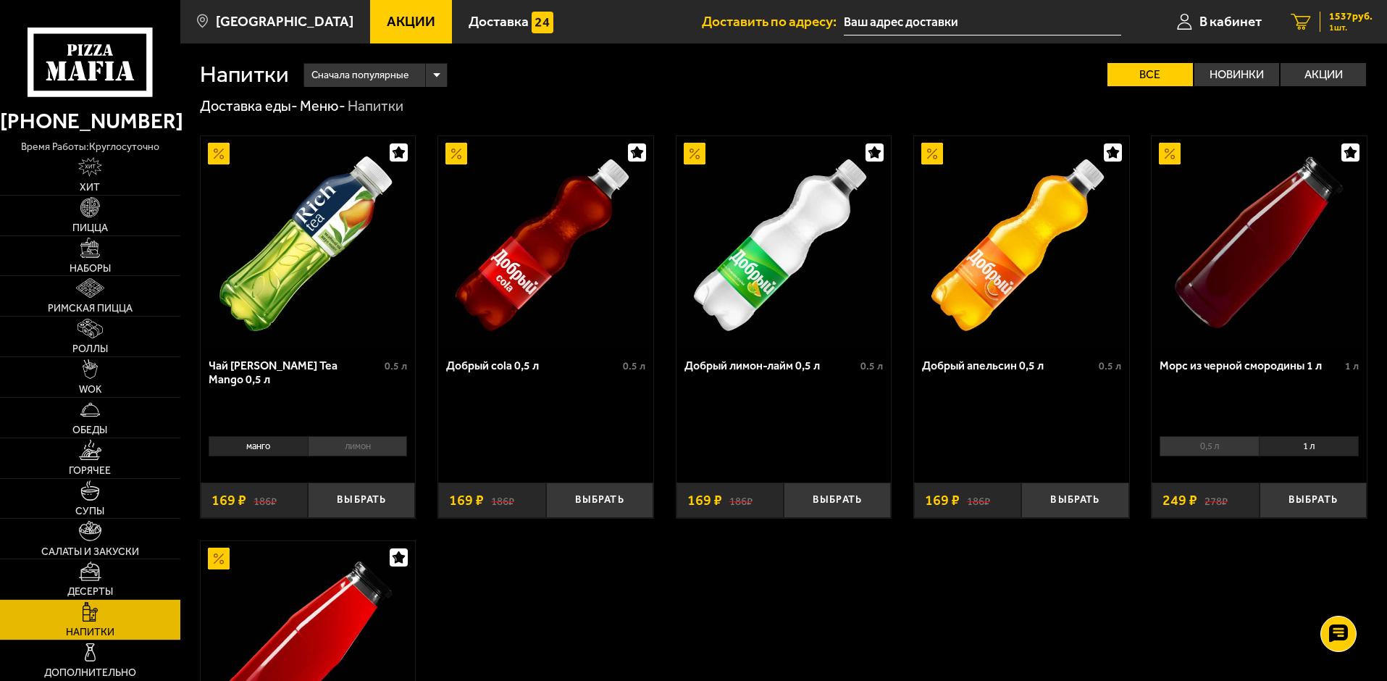
click at [1350, 25] on span "1 шт." at bounding box center [1351, 27] width 43 height 9
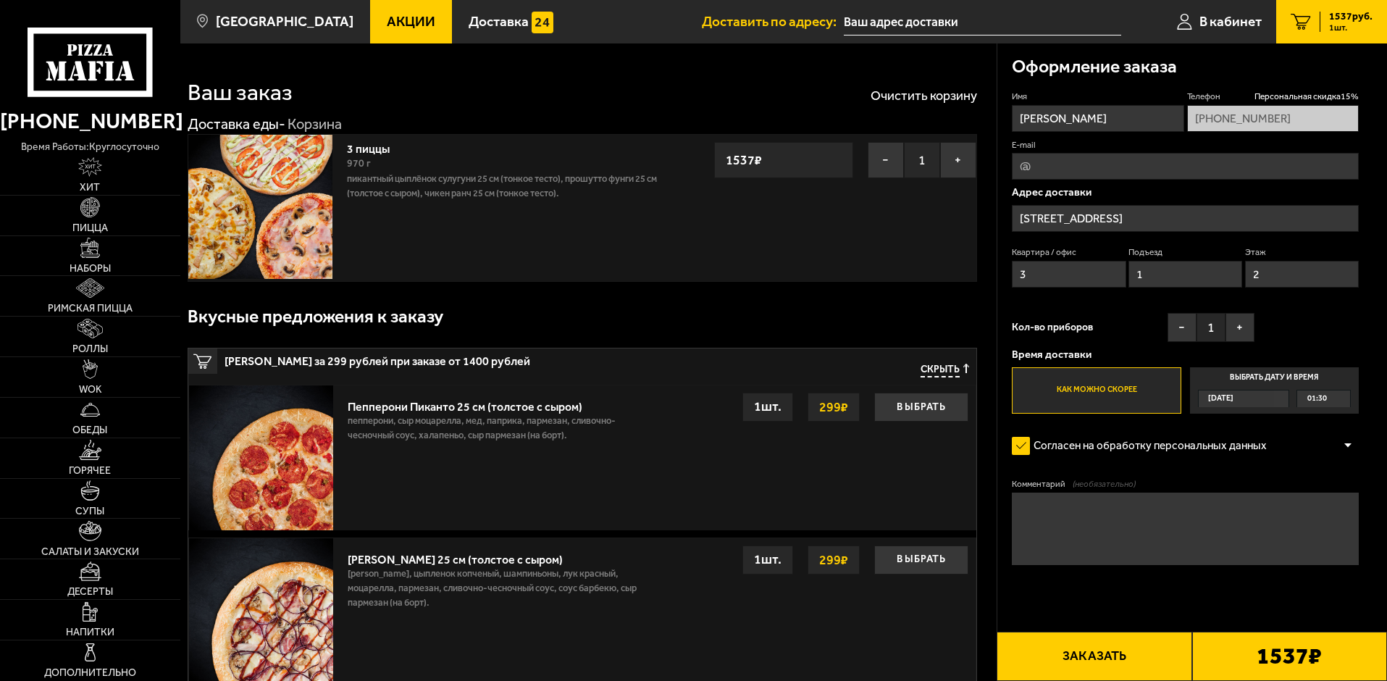
click at [1130, 655] on button "Заказать" at bounding box center [1094, 656] width 195 height 49
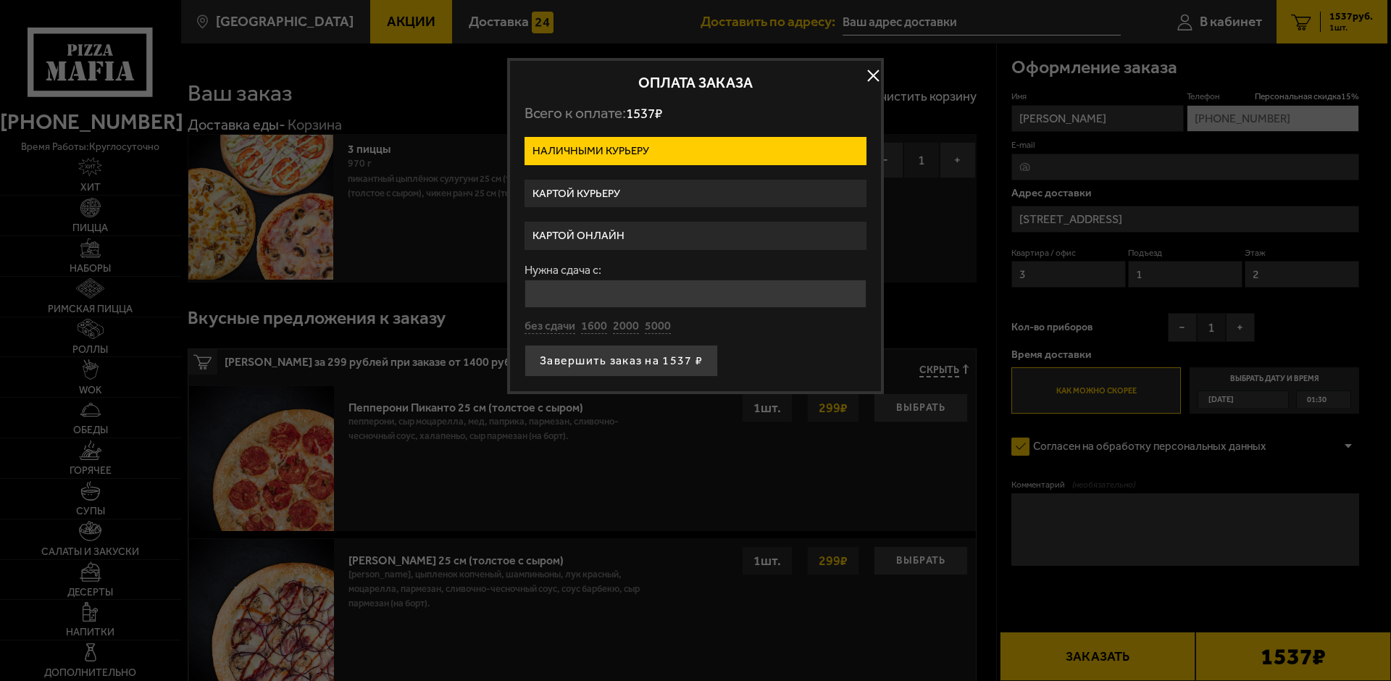
click at [879, 72] on button "button" at bounding box center [873, 76] width 22 height 22
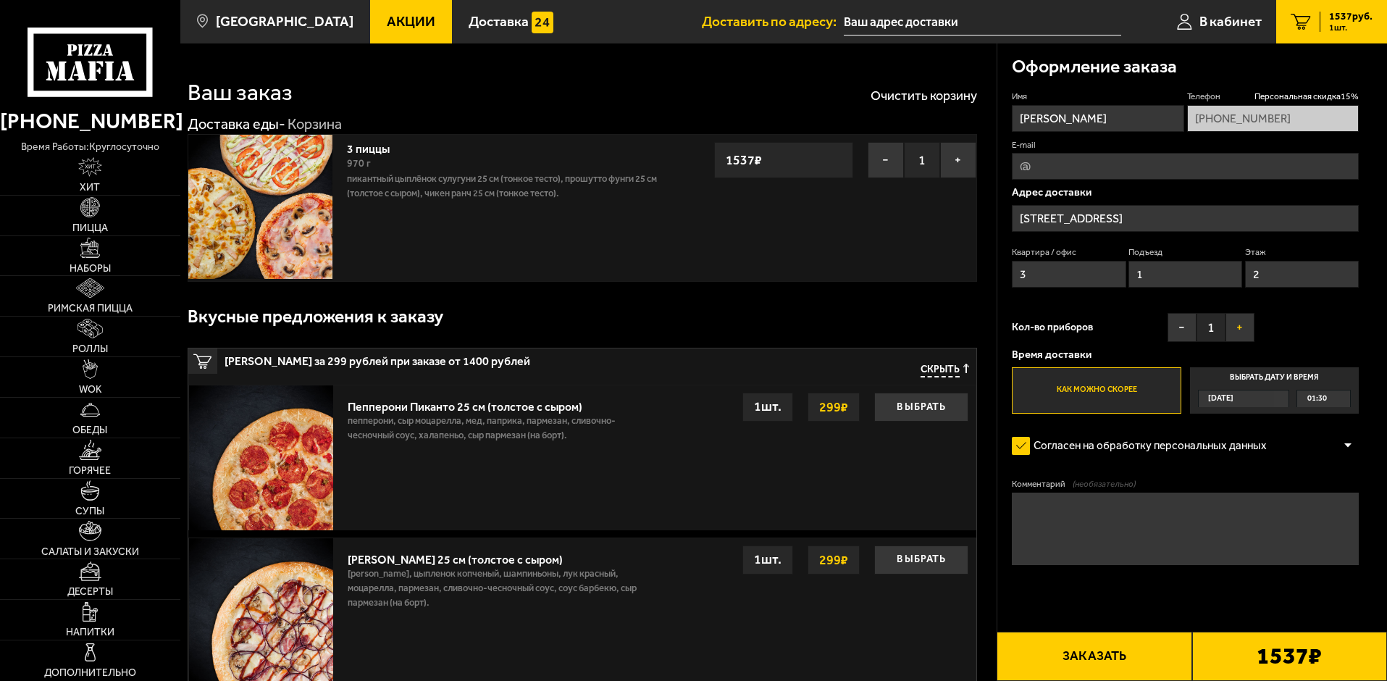
click at [1240, 324] on button "+" at bounding box center [1240, 327] width 29 height 29
click at [1351, 441] on div at bounding box center [1348, 446] width 22 height 11
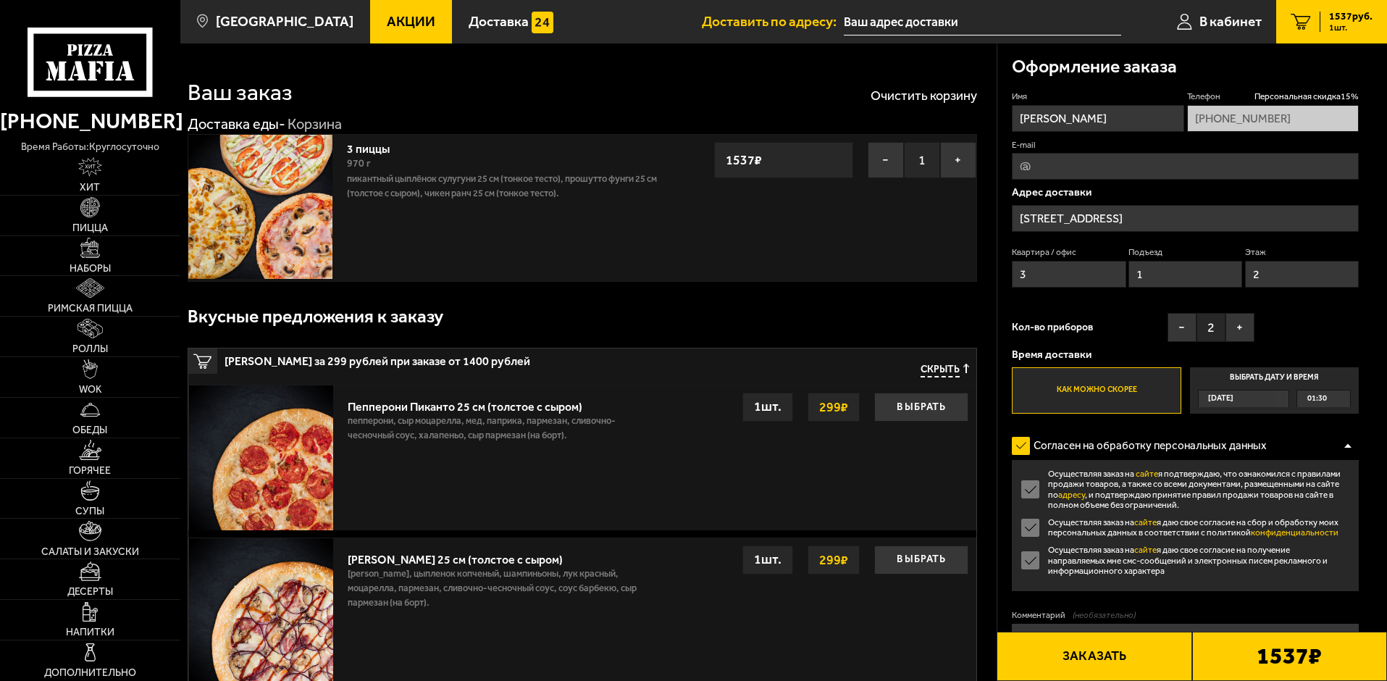
click at [1351, 441] on div at bounding box center [1348, 446] width 22 height 11
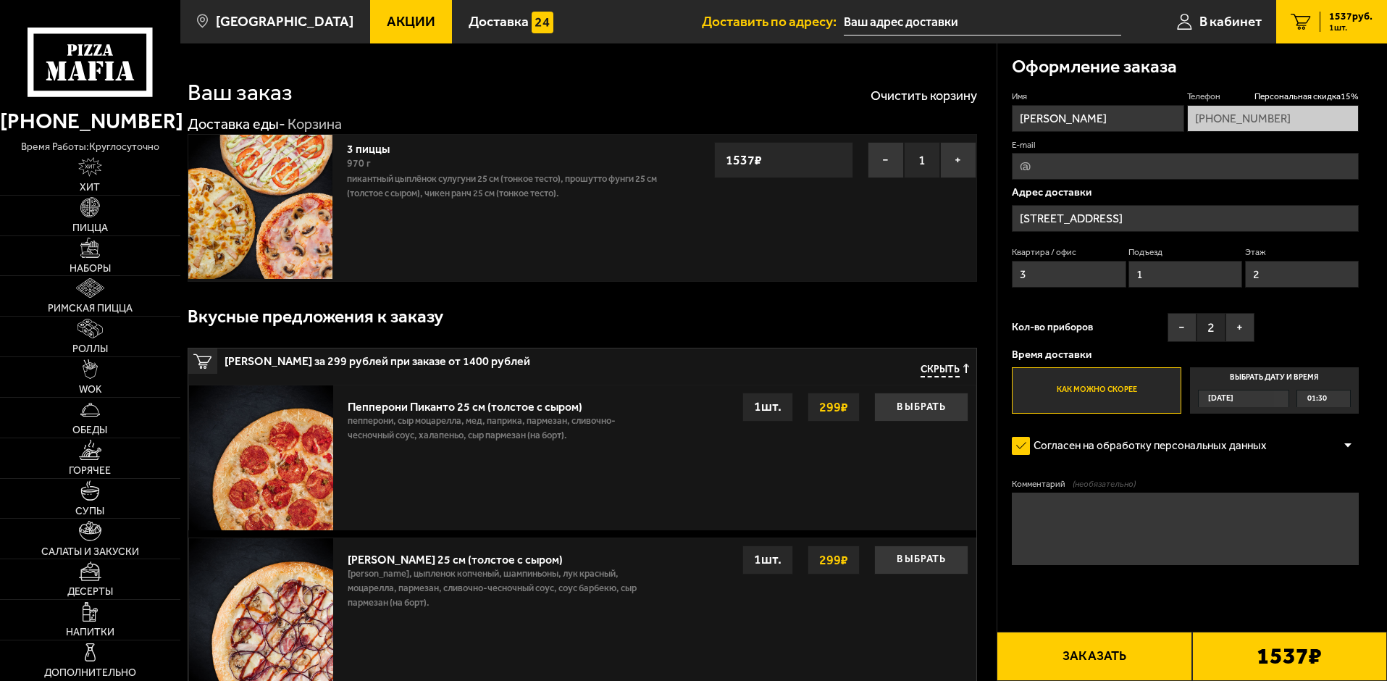
click at [1118, 643] on button "Заказать" at bounding box center [1094, 656] width 195 height 49
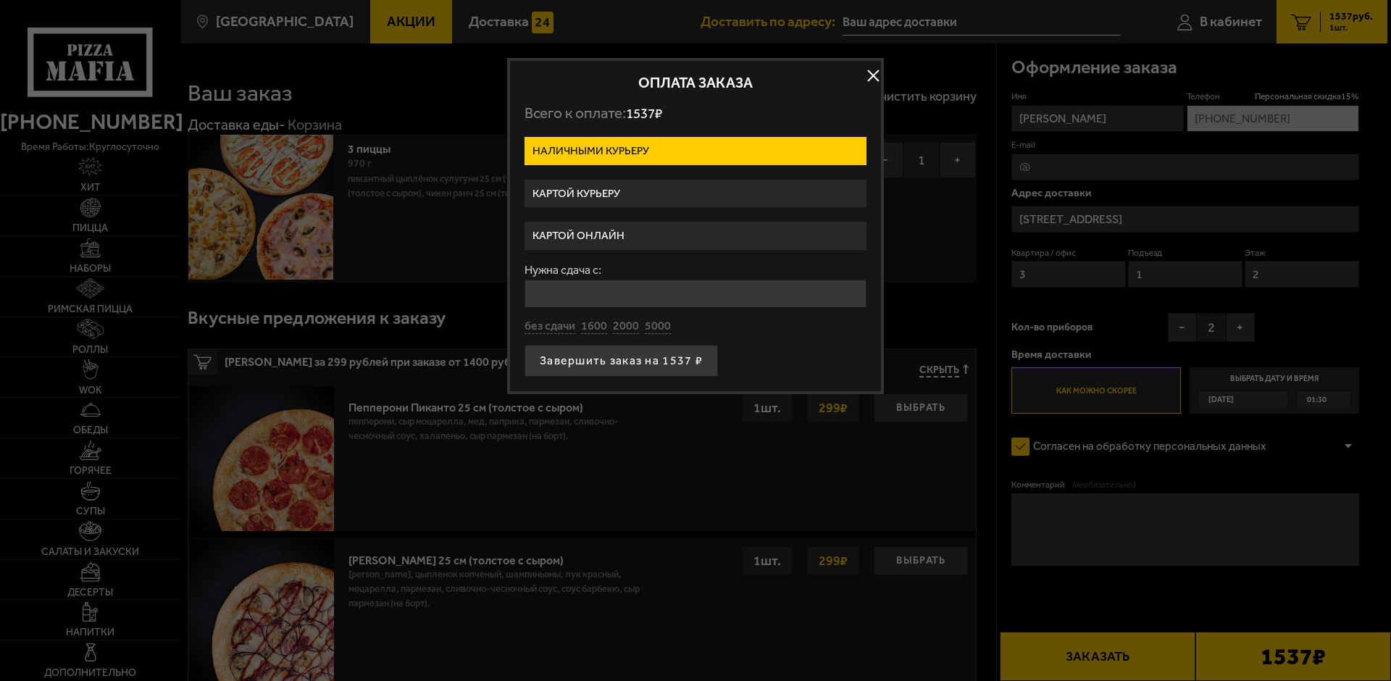
click at [656, 235] on label "Картой онлайн" at bounding box center [696, 236] width 342 height 28
click at [0, 0] on input "Картой онлайн" at bounding box center [0, 0] width 0 height 0
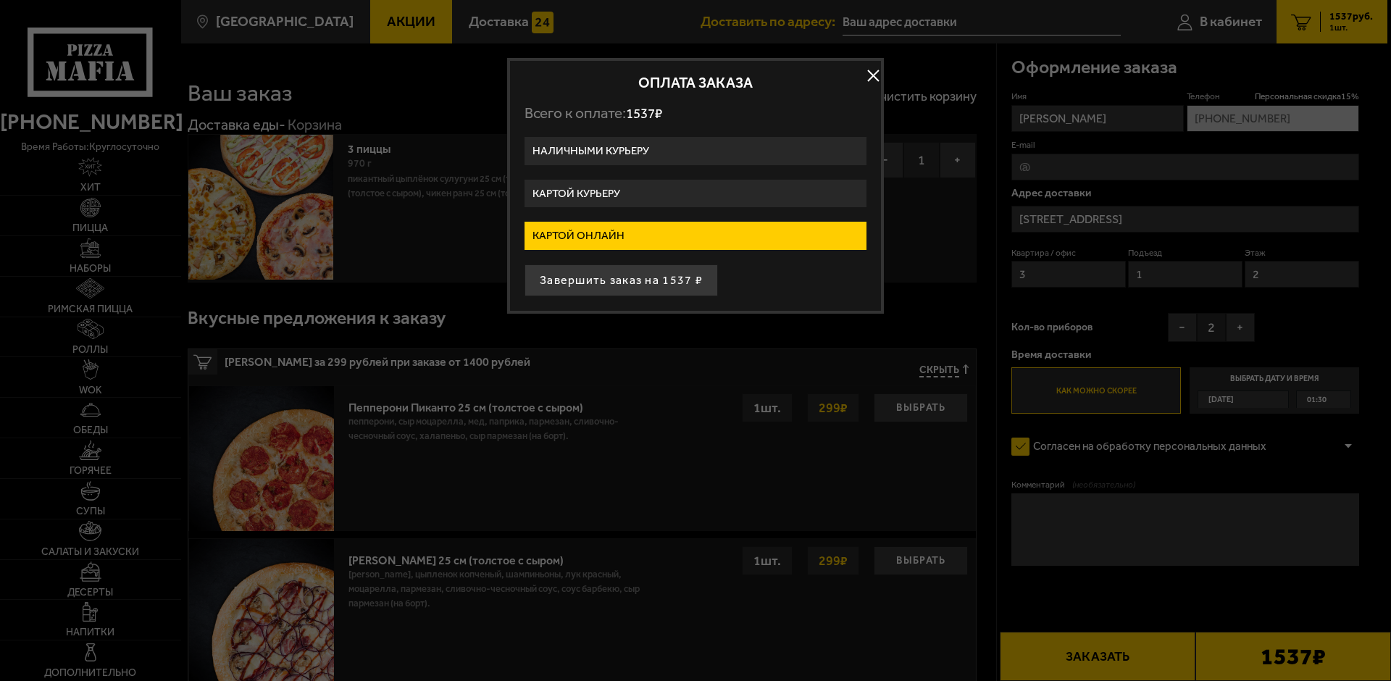
click at [869, 78] on button "button" at bounding box center [873, 76] width 22 height 22
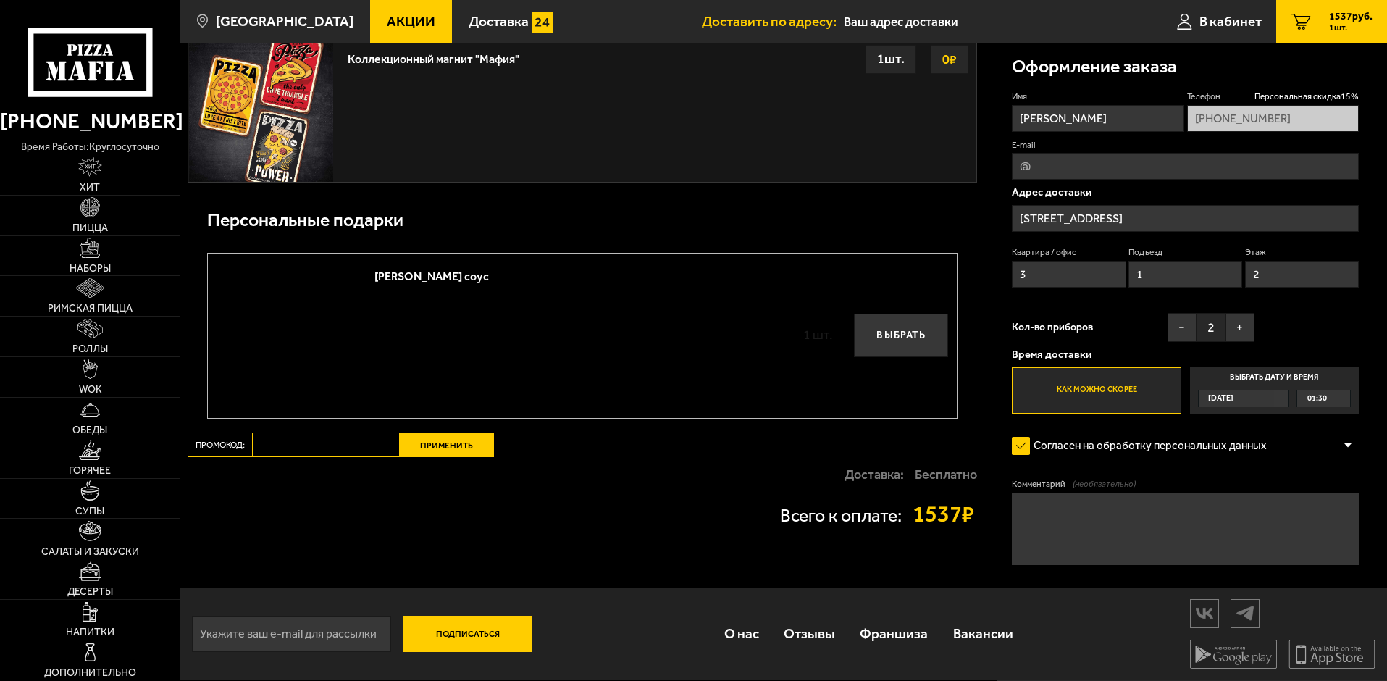
scroll to position [1928, 0]
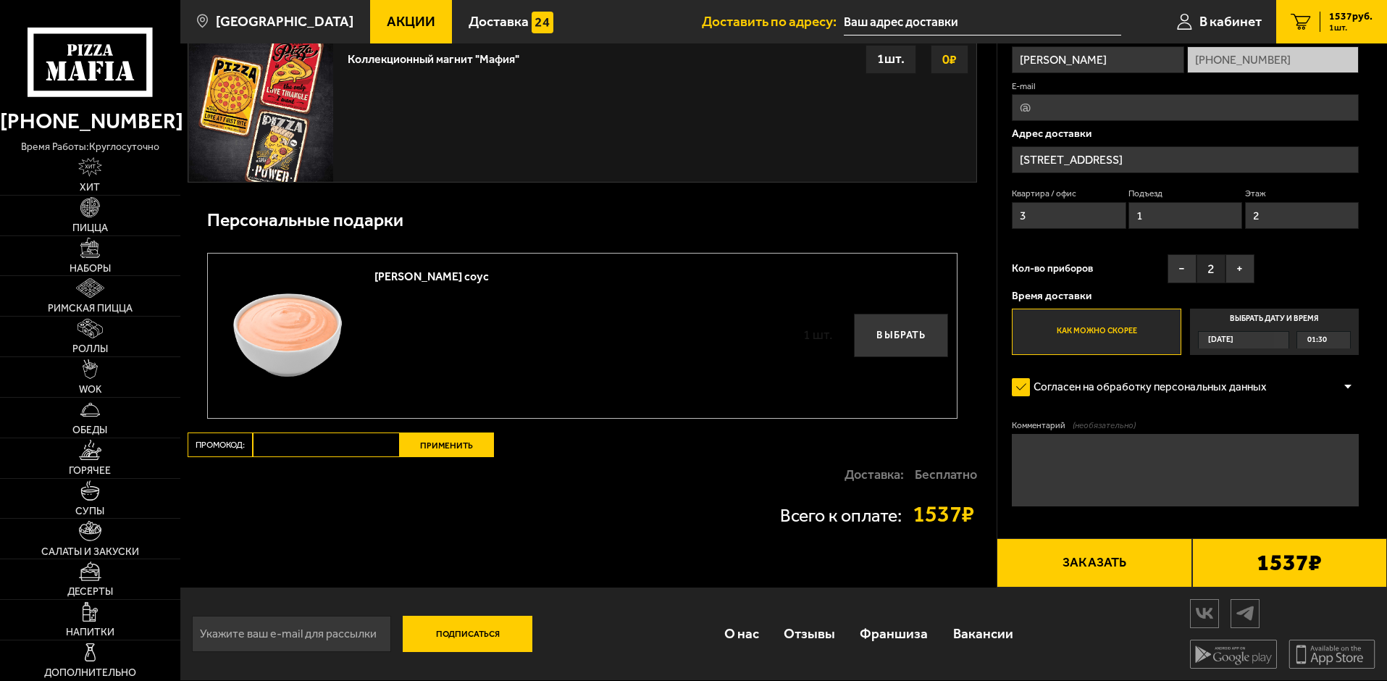
click at [335, 439] on input "Промокод:" at bounding box center [326, 445] width 147 height 25
paste input "mf0166"
type input "mf0166"
click at [448, 449] on button "Применить" at bounding box center [447, 445] width 94 height 25
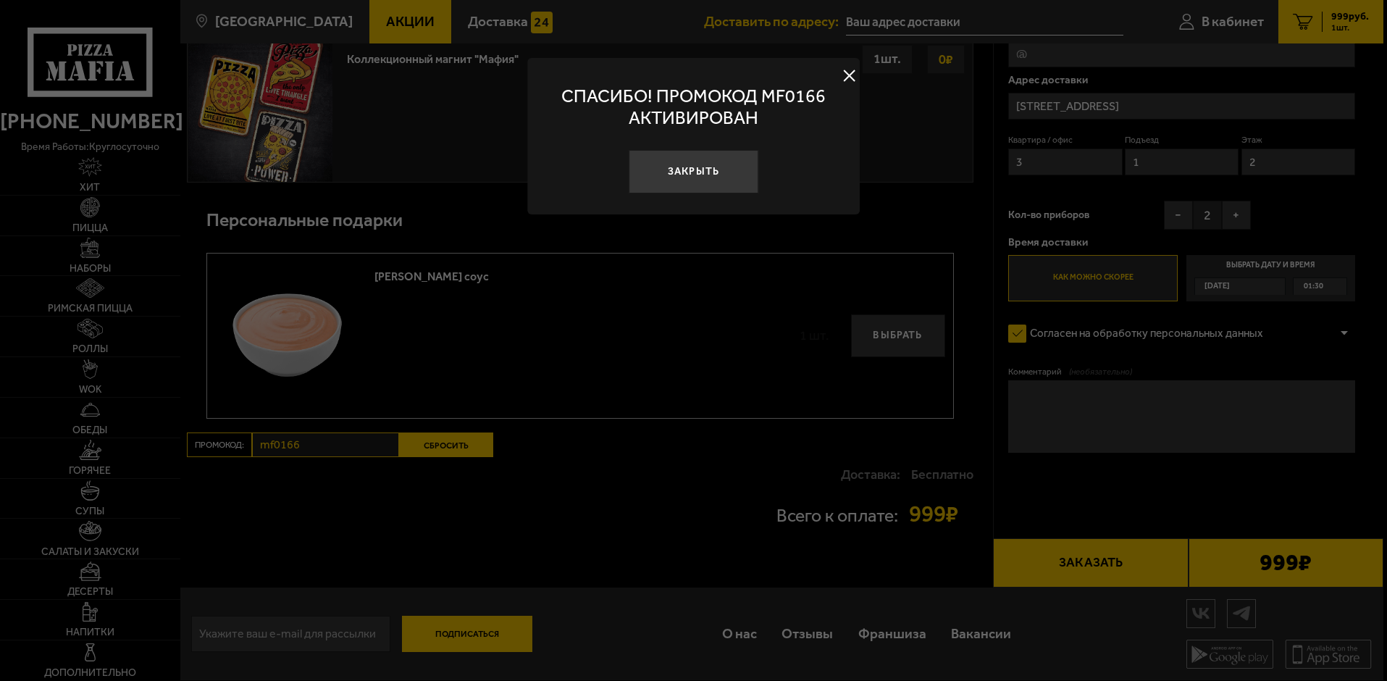
scroll to position [1487, 0]
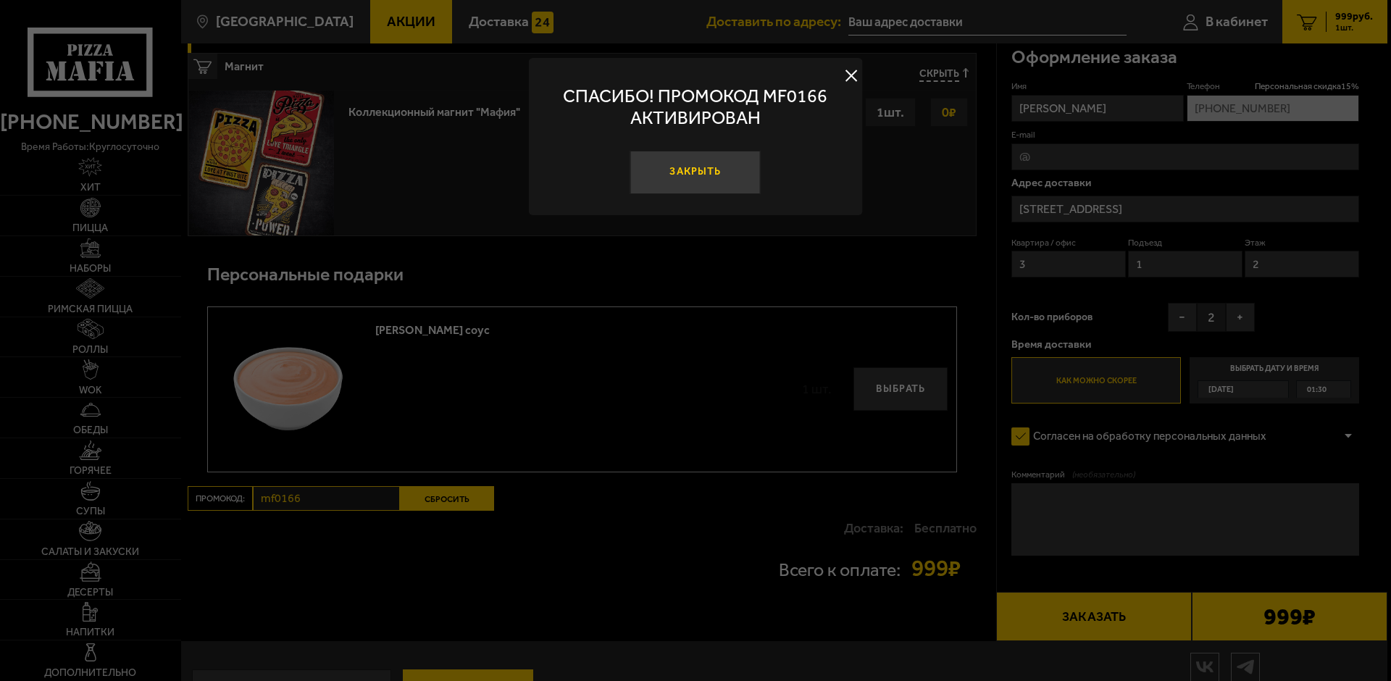
click at [709, 170] on button "Закрыть" at bounding box center [695, 172] width 130 height 43
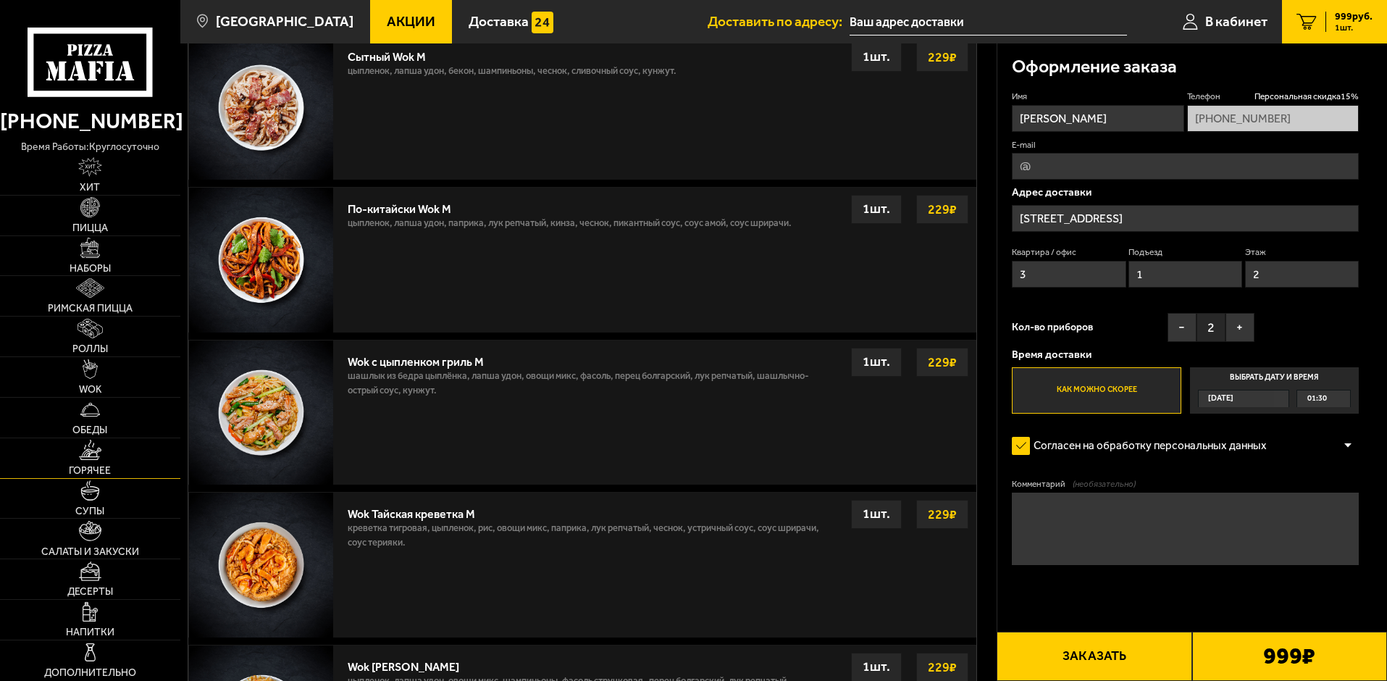
scroll to position [690, 0]
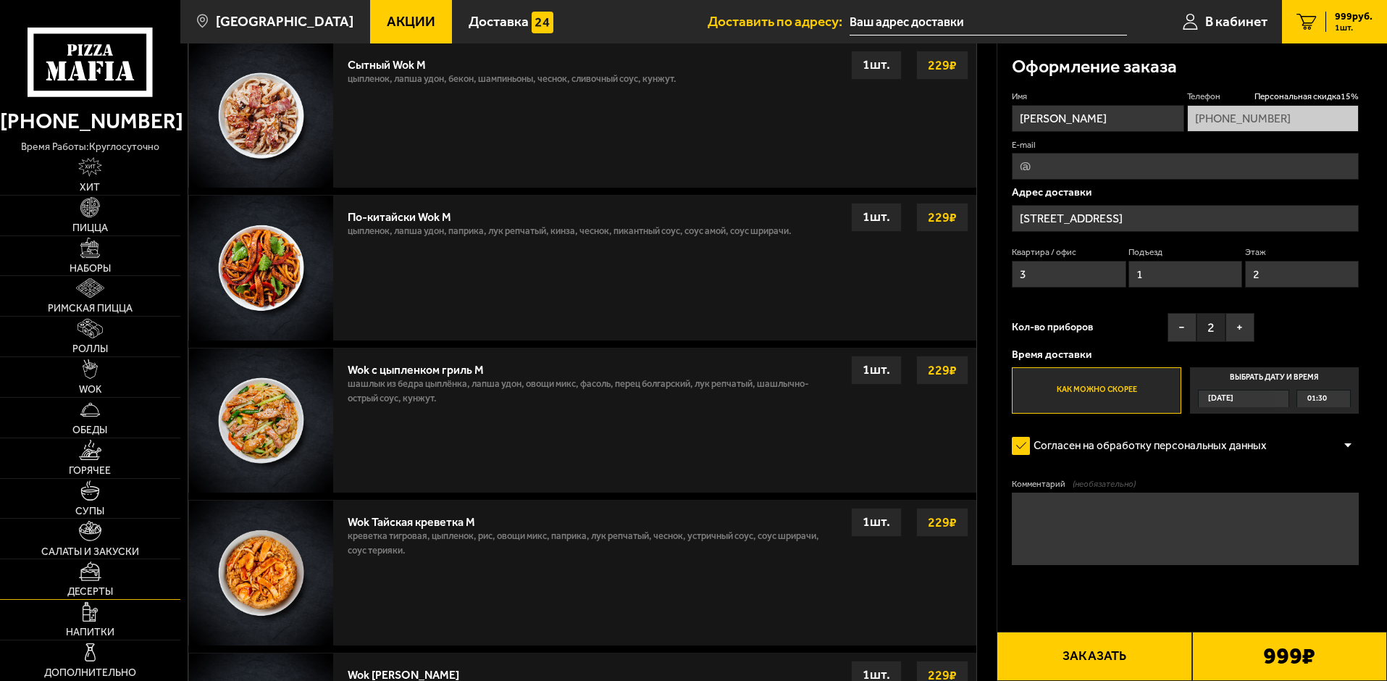
click at [109, 578] on link "Десерты" at bounding box center [90, 579] width 180 height 40
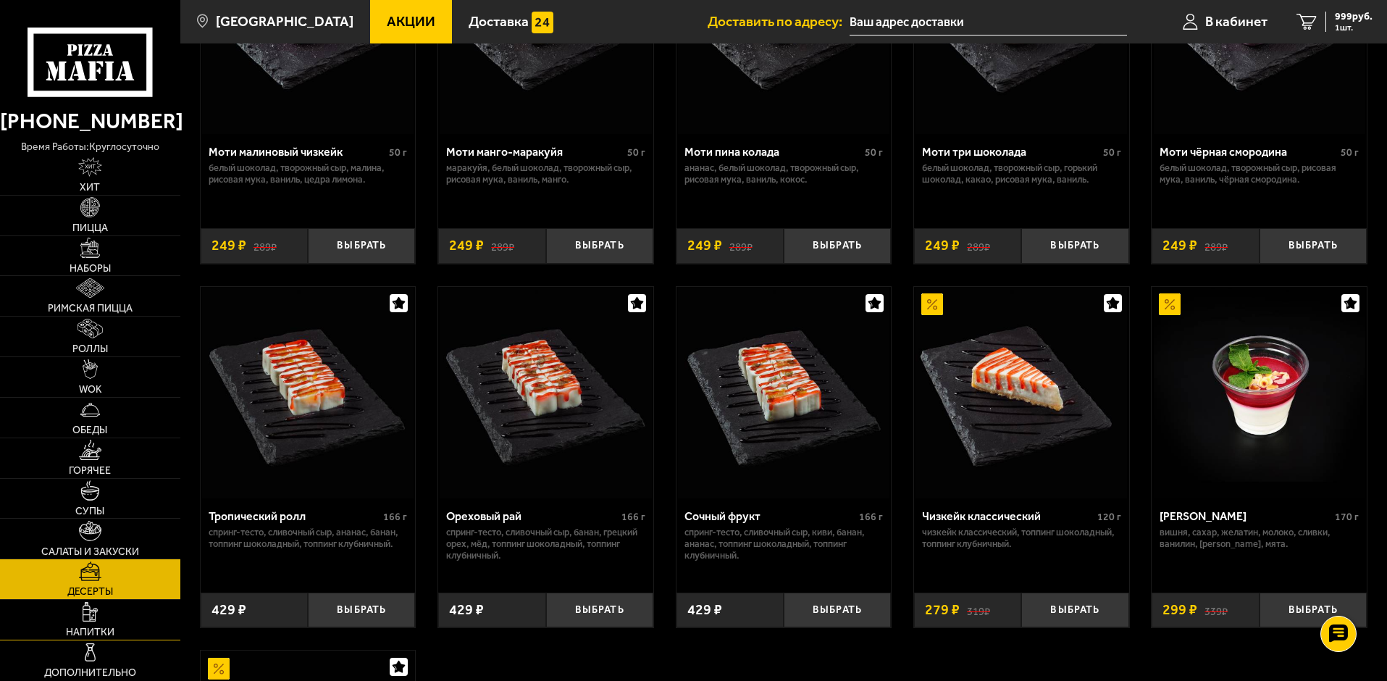
scroll to position [217, 0]
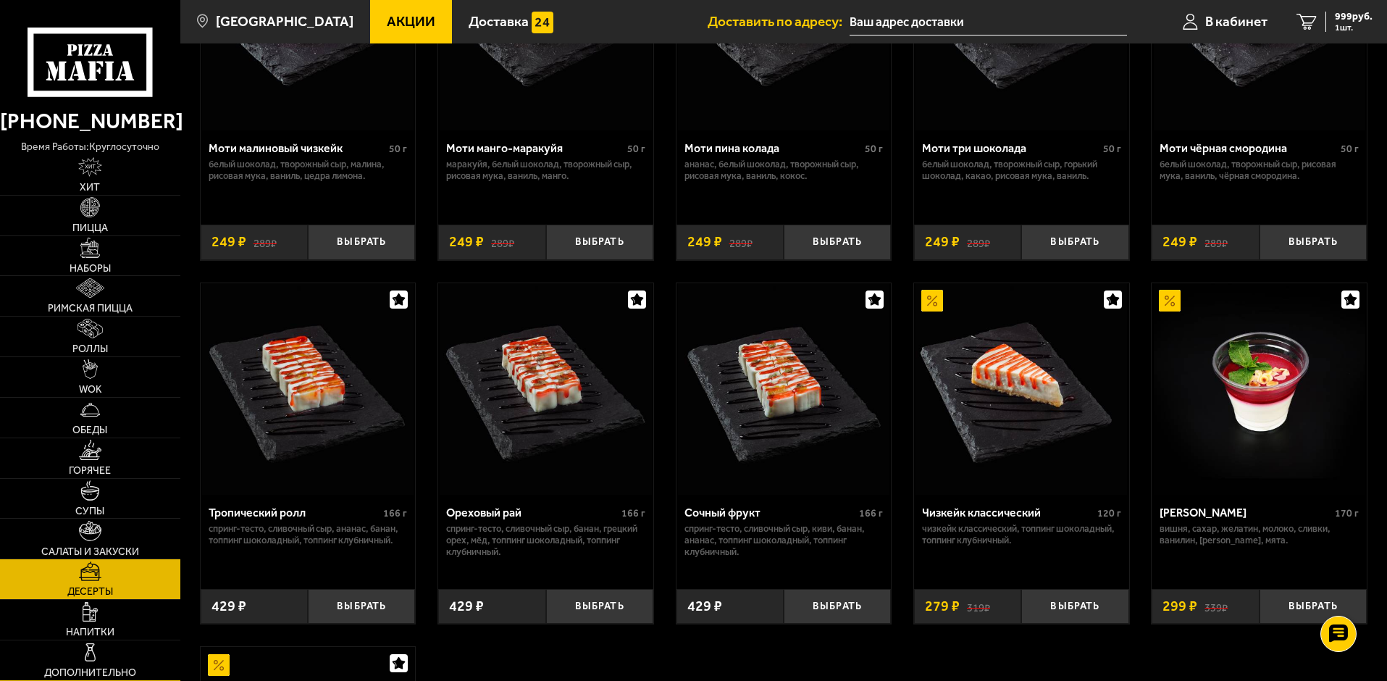
click at [117, 643] on link "Дополнительно" at bounding box center [90, 660] width 180 height 40
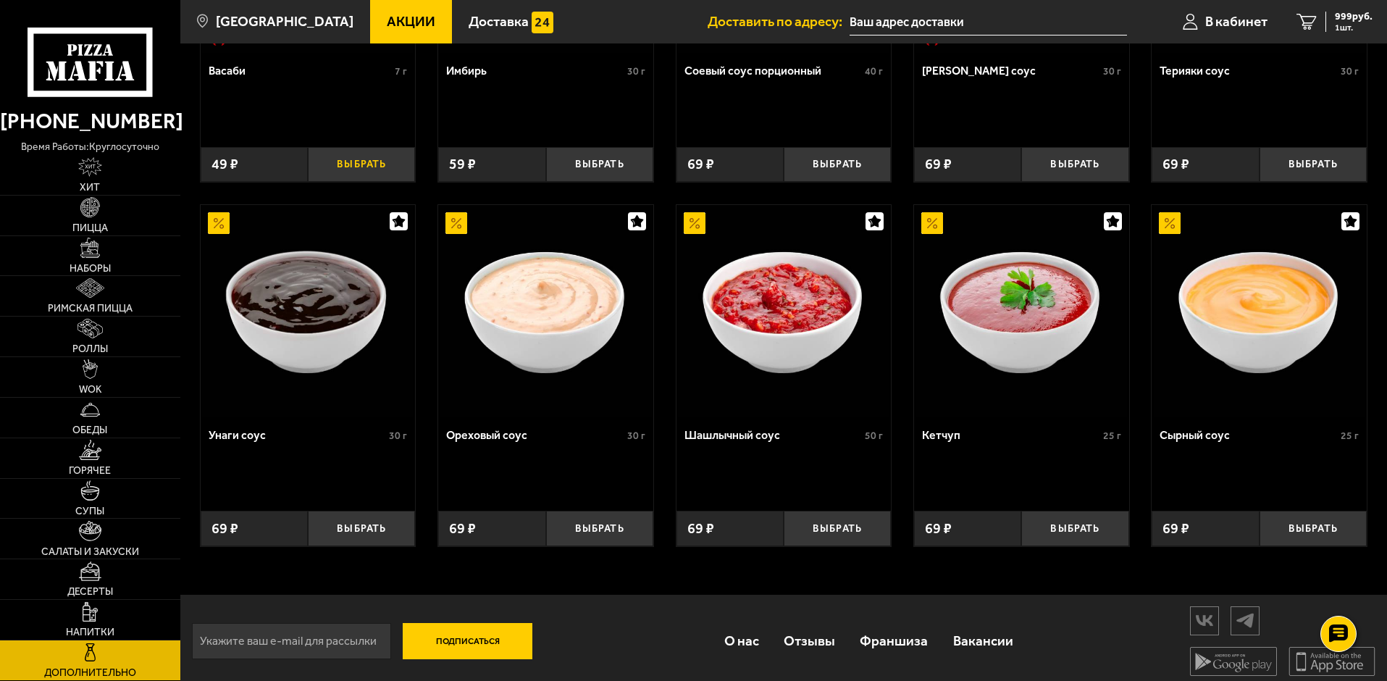
scroll to position [669, 0]
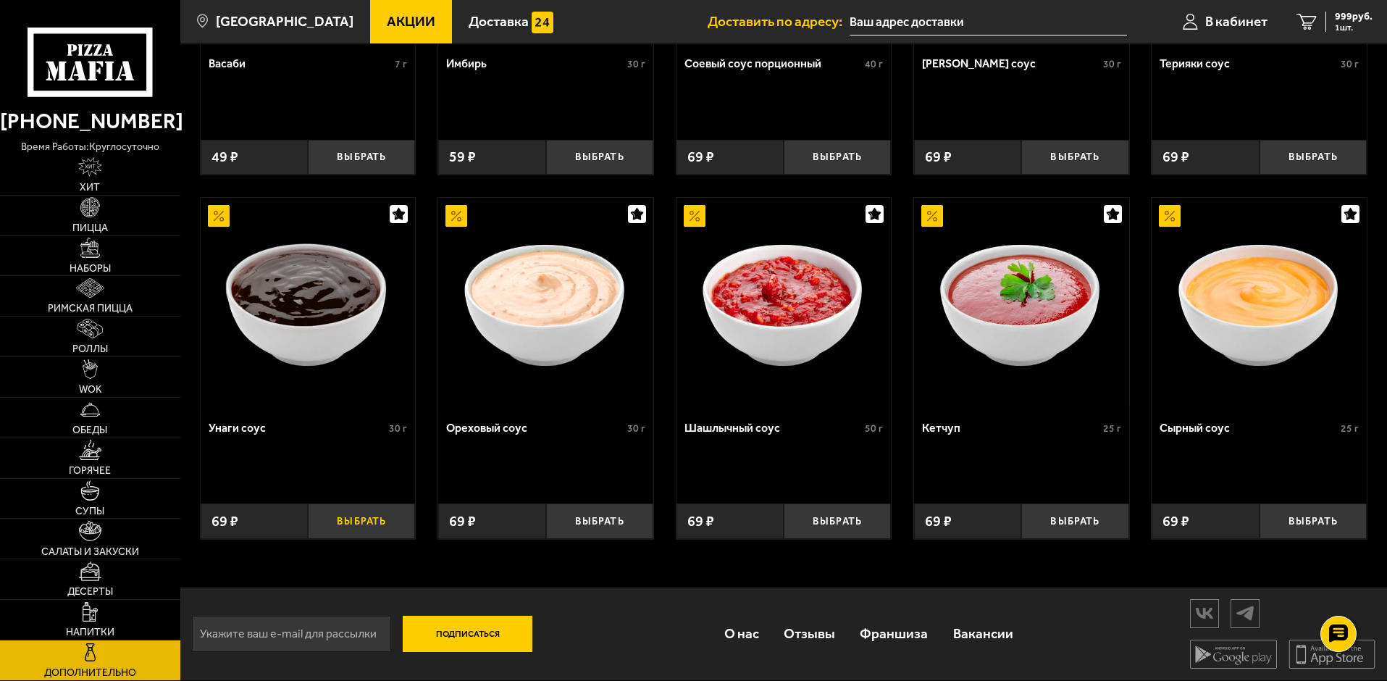
click at [354, 523] on button "Выбрать" at bounding box center [361, 522] width 107 height 36
click at [1346, 28] on span "2 шт." at bounding box center [1351, 27] width 43 height 9
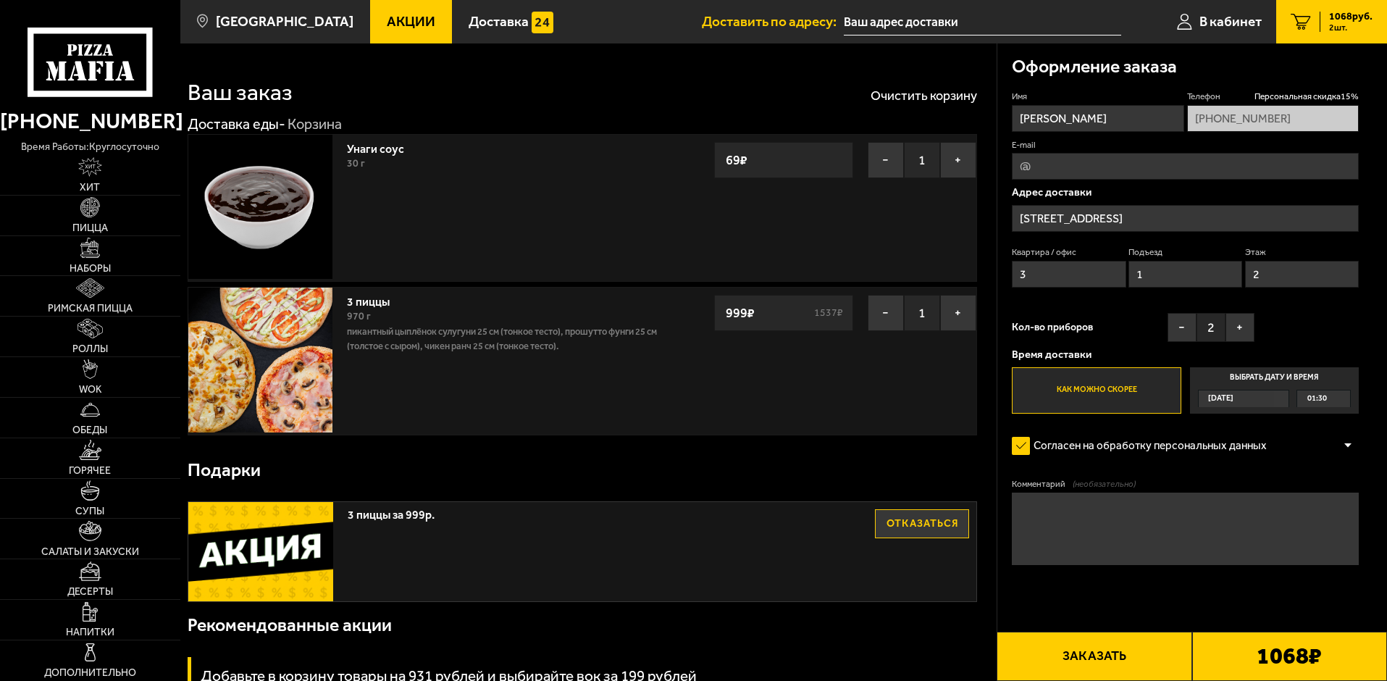
click at [1142, 659] on button "Заказать" at bounding box center [1094, 656] width 195 height 49
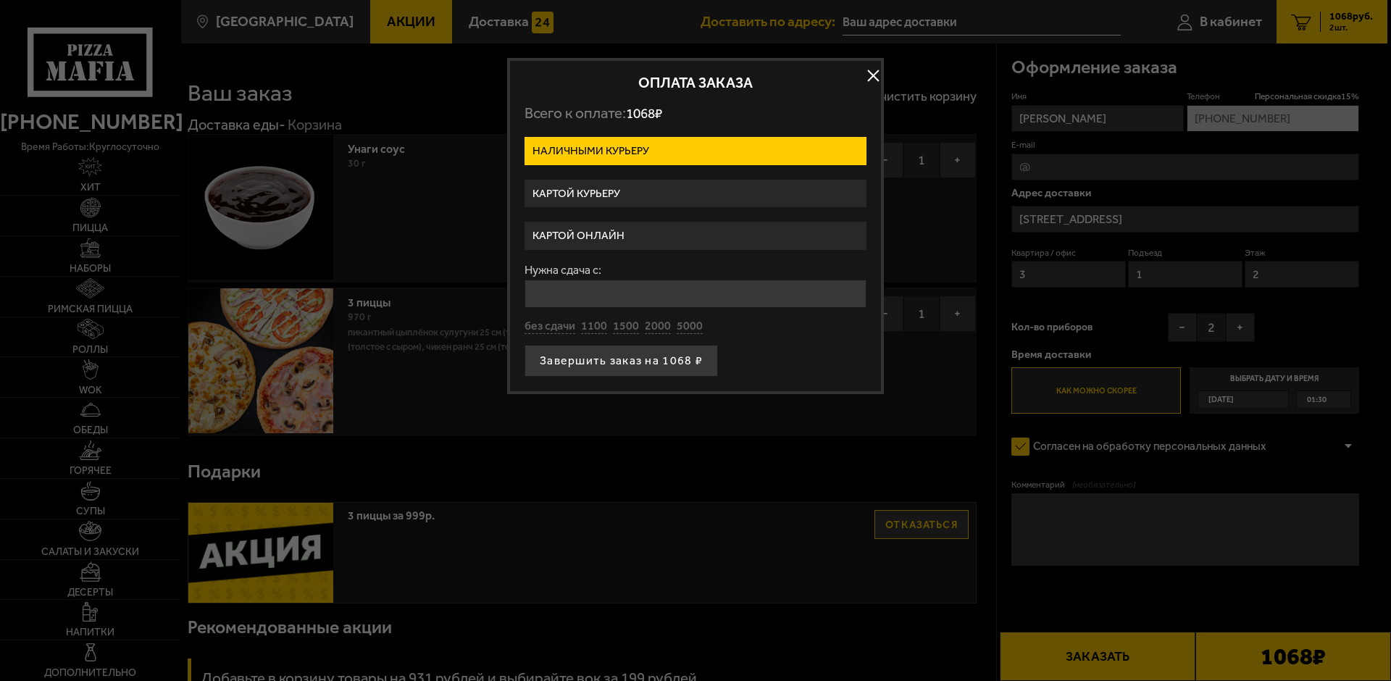
click at [622, 231] on label "Картой онлайн" at bounding box center [696, 236] width 342 height 28
click at [0, 0] on input "Картой онлайн" at bounding box center [0, 0] width 0 height 0
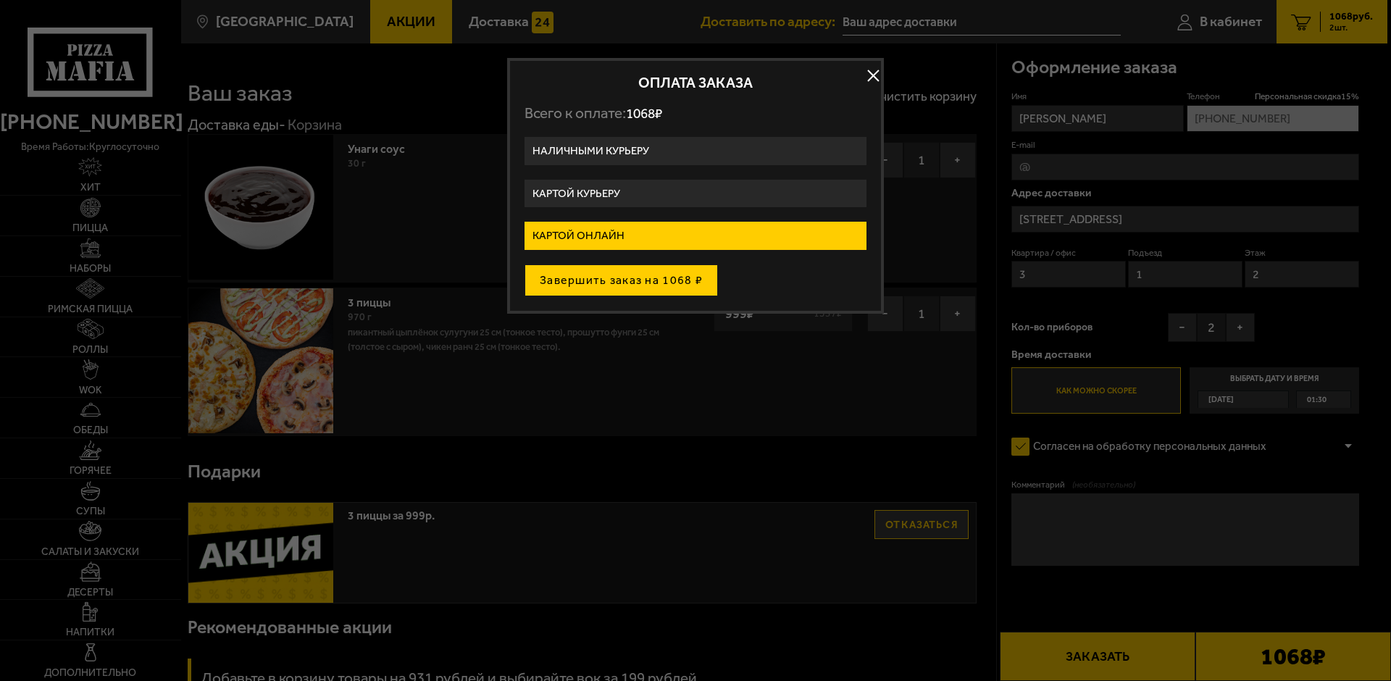
click at [637, 275] on button "Завершить заказ на 1068 ₽" at bounding box center [621, 280] width 193 height 32
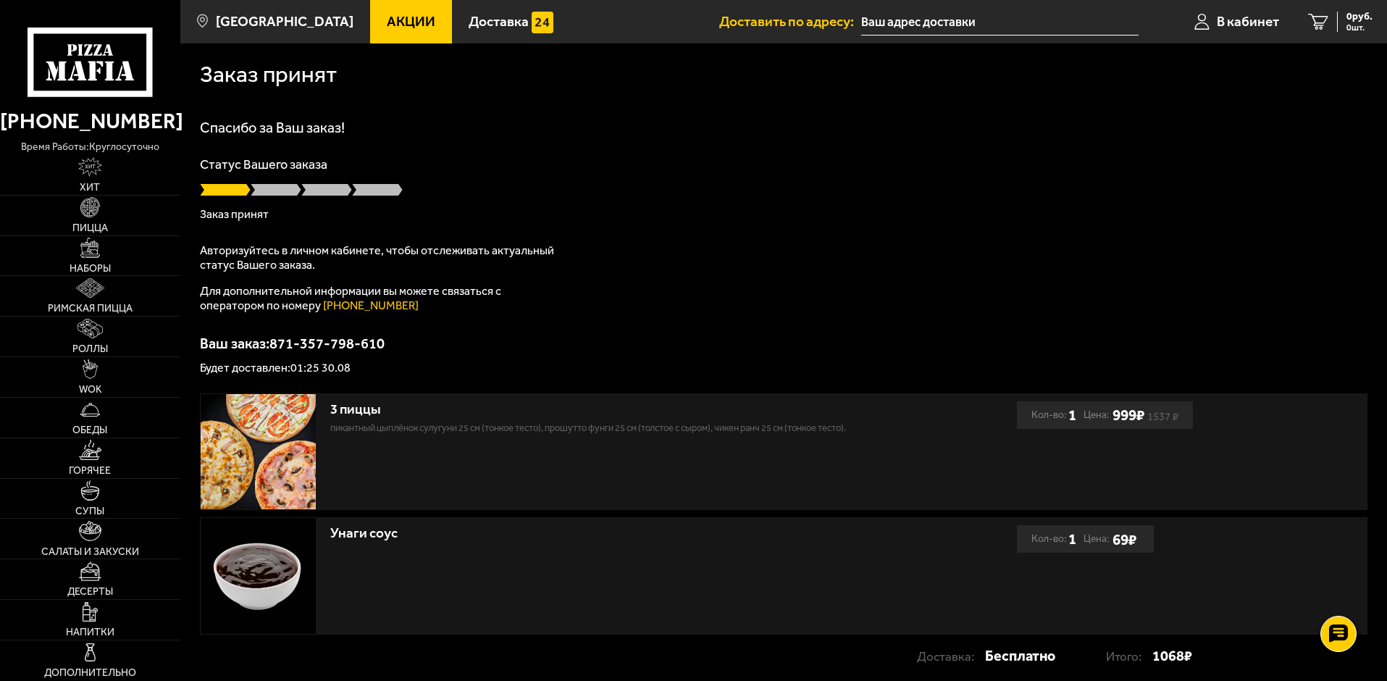
click at [625, 183] on div at bounding box center [784, 190] width 1168 height 14
